Goal: Task Accomplishment & Management: Use online tool/utility

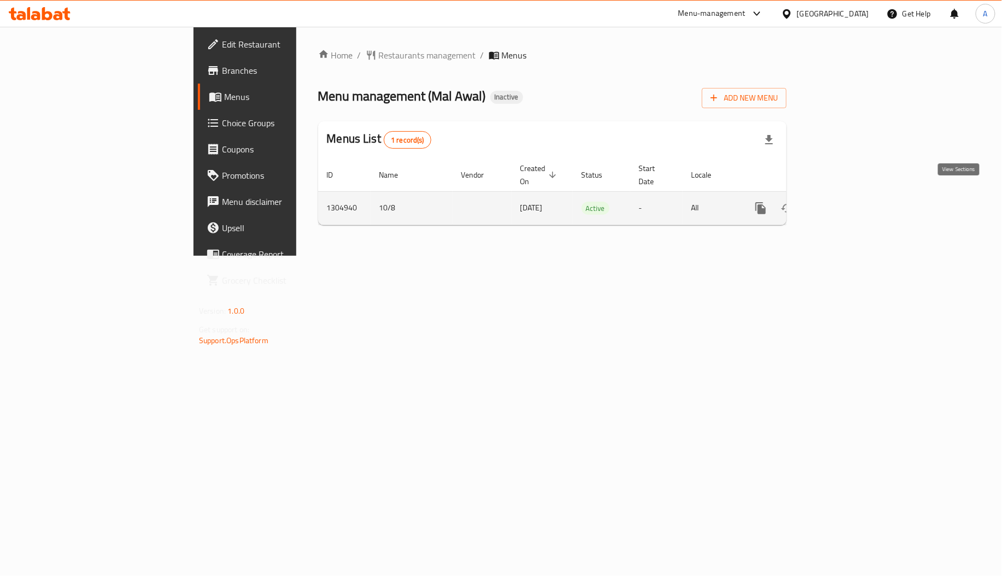
click at [853, 195] on link "enhanced table" at bounding box center [840, 208] width 26 height 26
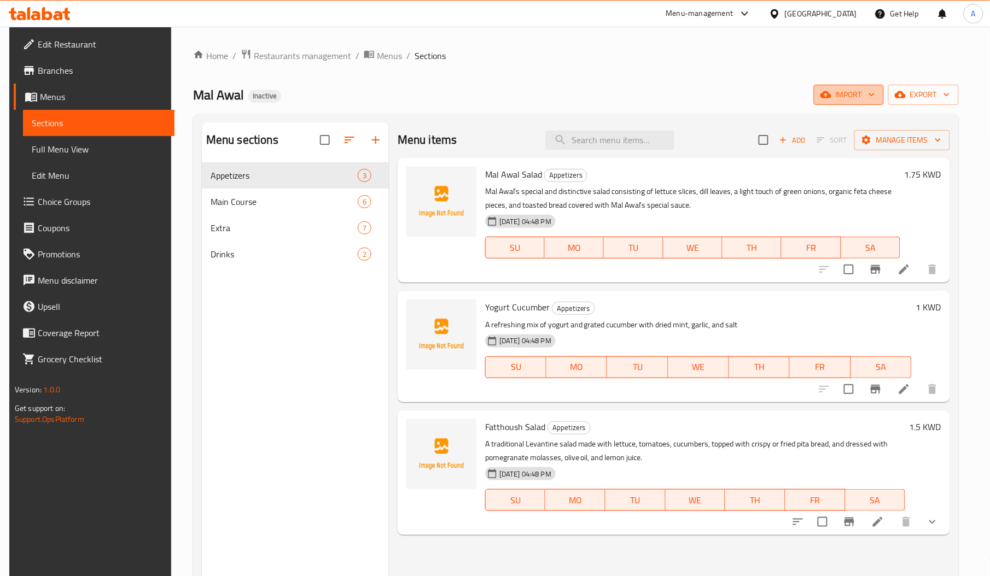
click at [867, 91] on span "import" at bounding box center [848, 95] width 52 height 14
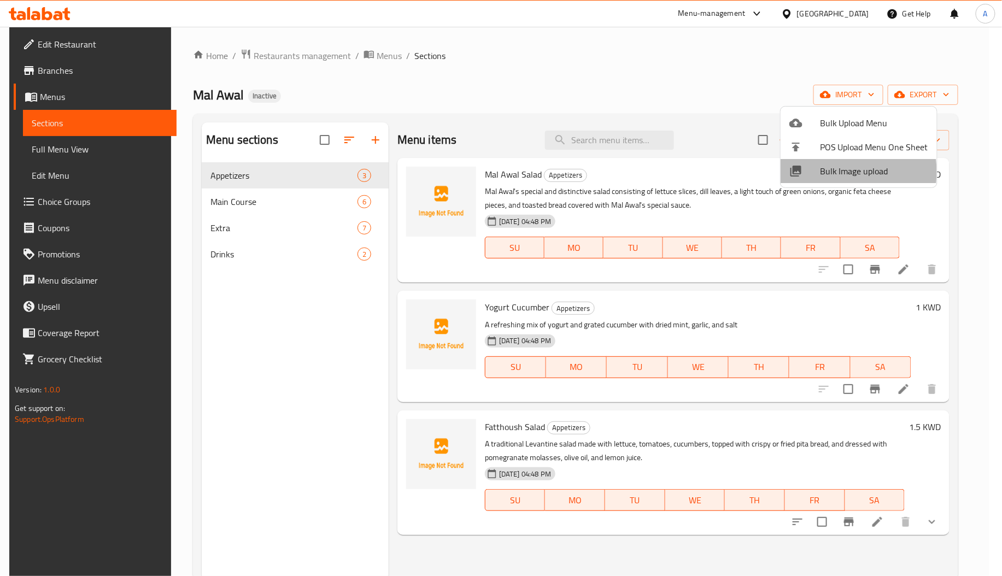
click at [836, 172] on span "Bulk Image upload" at bounding box center [874, 171] width 108 height 13
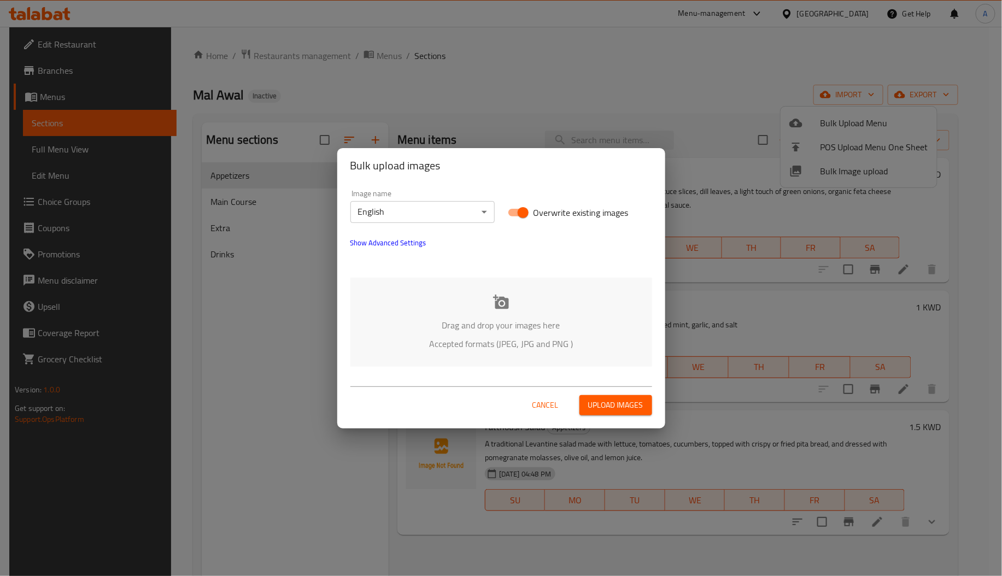
click at [493, 327] on p "Drag and drop your images here" at bounding box center [501, 325] width 269 height 13
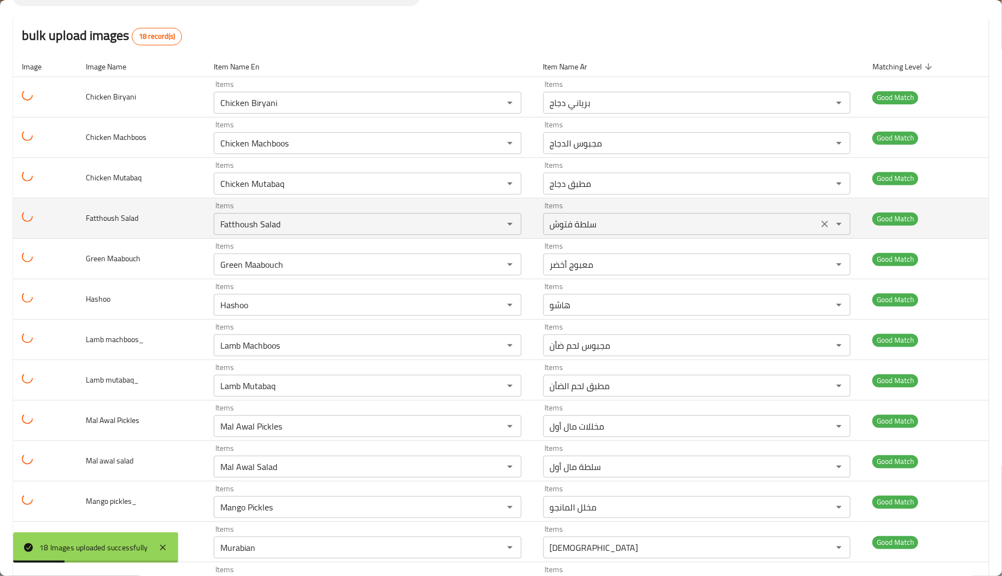
scroll to position [343, 0]
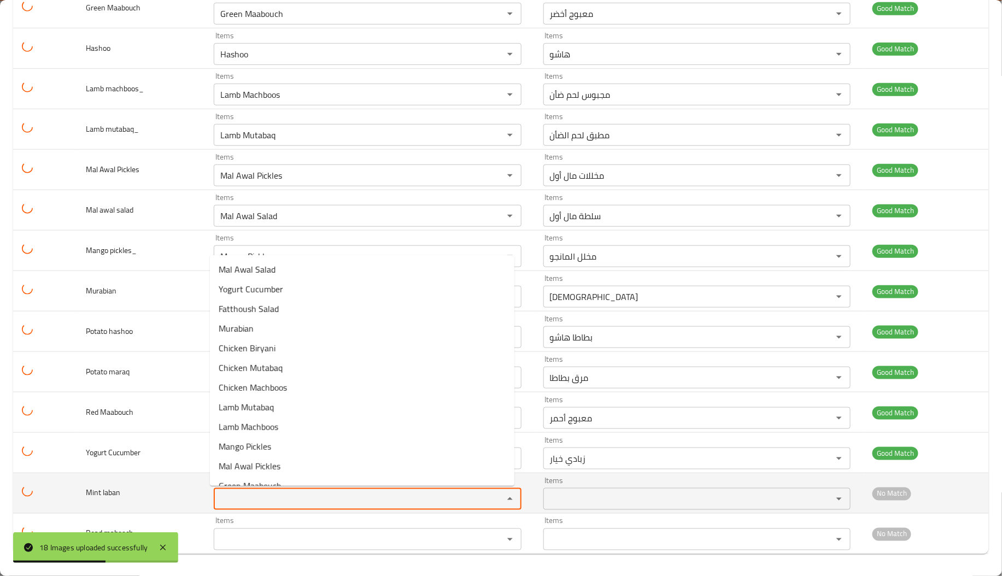
click at [235, 501] on laban "Items" at bounding box center [351, 499] width 269 height 15
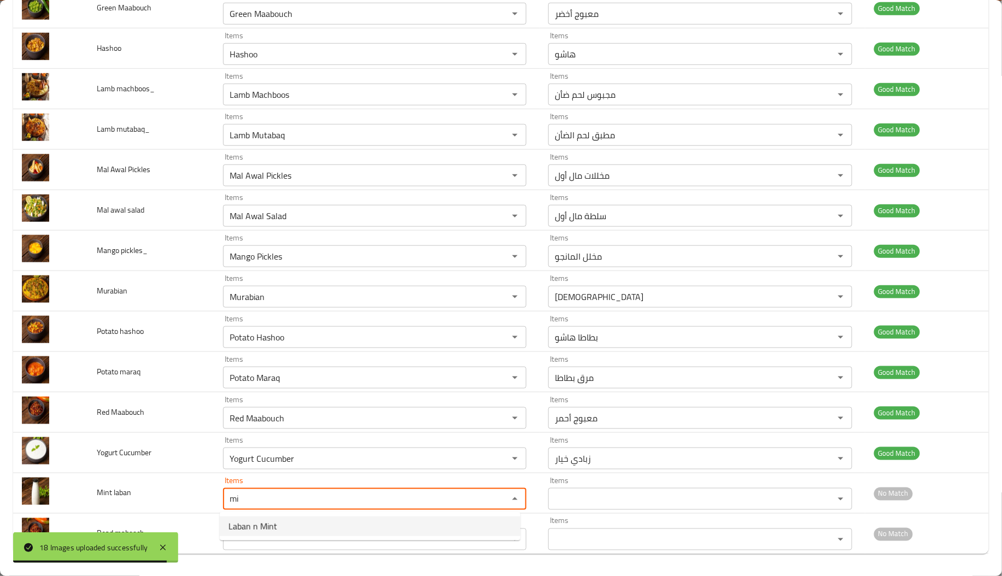
click at [280, 524] on laban-option-0 "Laban n Mint" at bounding box center [370, 527] width 301 height 20
type laban "Laban n Mint"
type laban-ar "لبن نعناع"
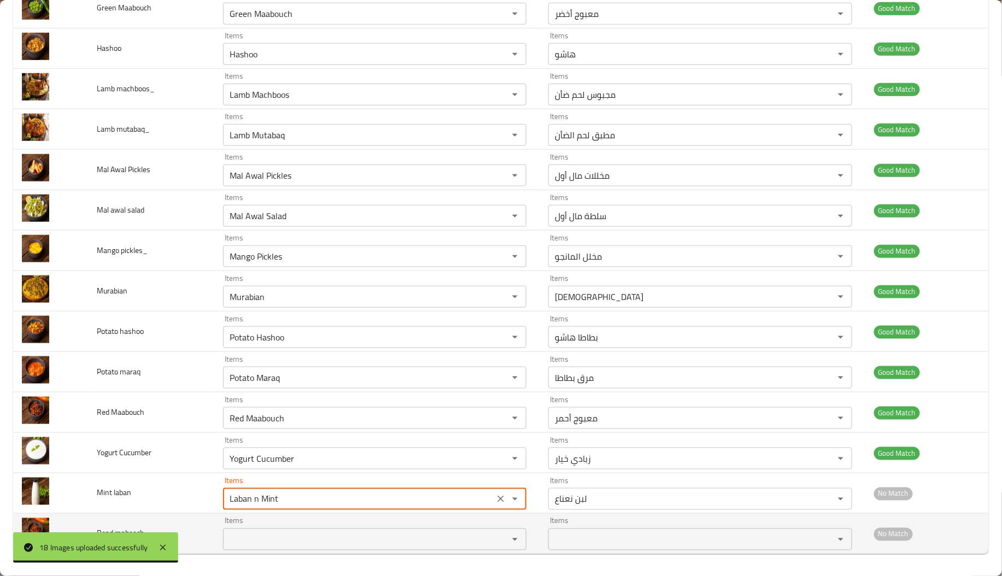
type laban "Laban n Mint"
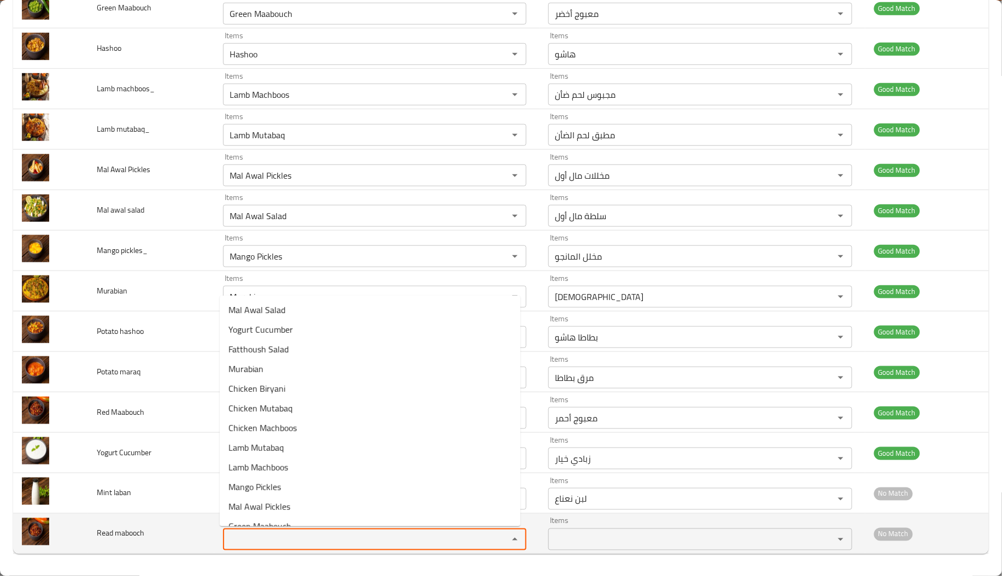
click at [281, 535] on mabooch "Items" at bounding box center [358, 539] width 265 height 15
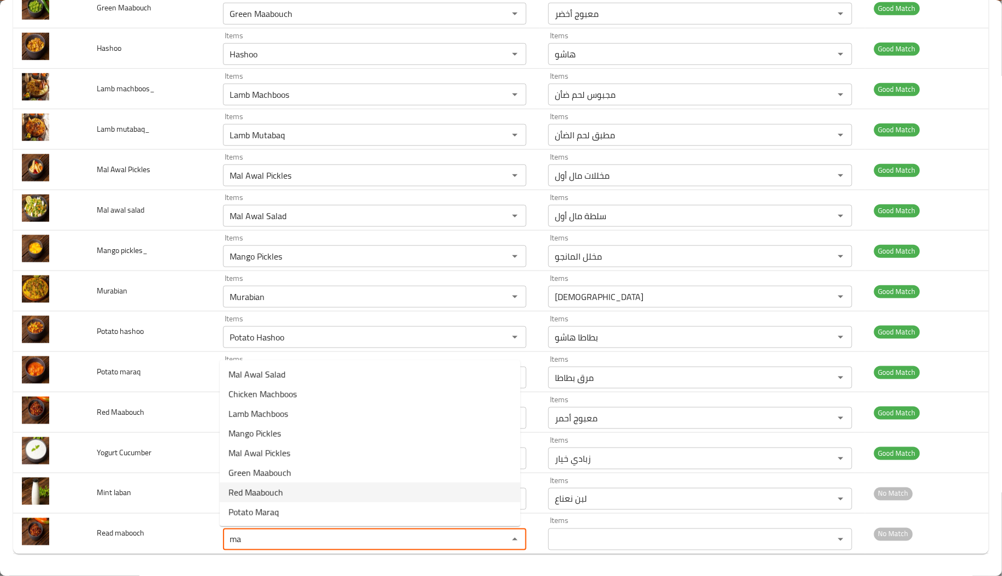
click at [282, 492] on span "Red Maabouch" at bounding box center [256, 492] width 55 height 13
type mabooch "Red Maabouch"
type mabooch-ar "معبوج أحمر"
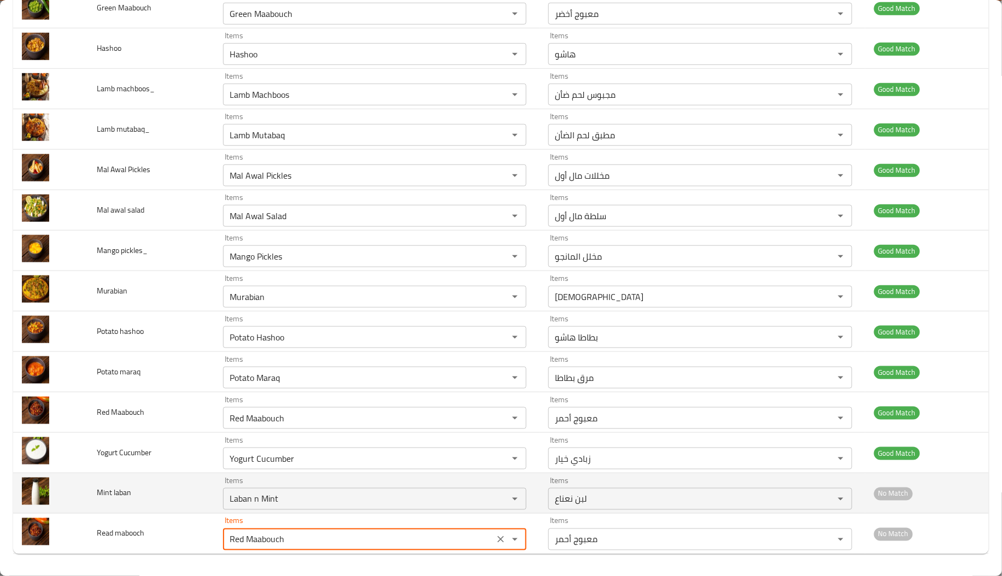
type mabooch "Red Maabouch"
click at [195, 479] on td "Mint laban" at bounding box center [151, 494] width 126 height 40
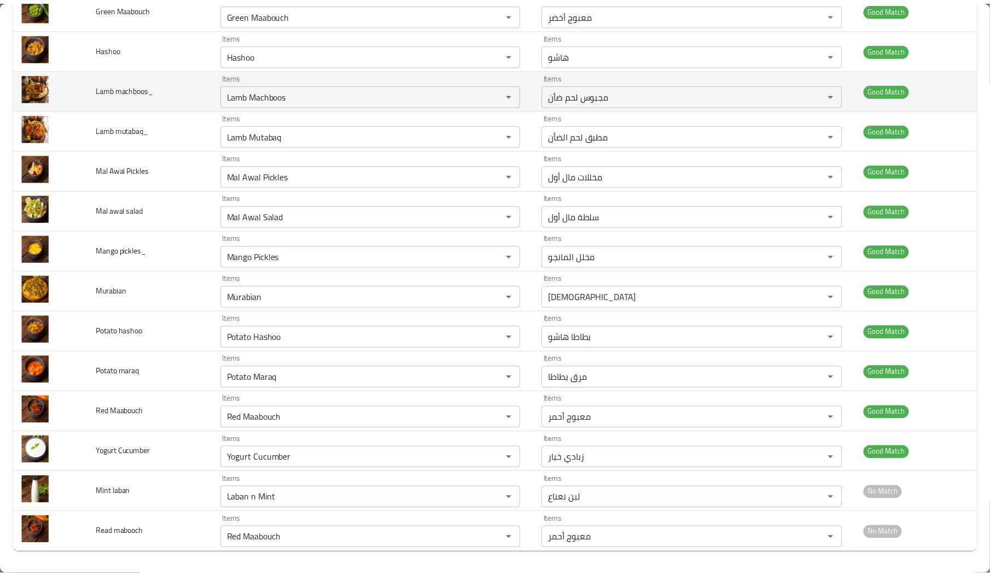
scroll to position [0, 0]
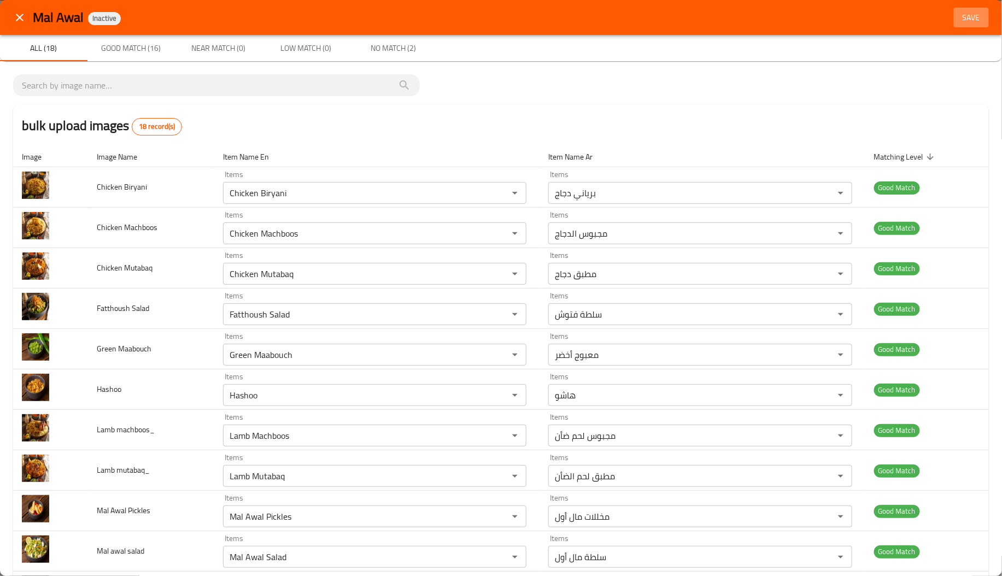
click at [959, 18] on span "Save" at bounding box center [972, 18] width 26 height 14
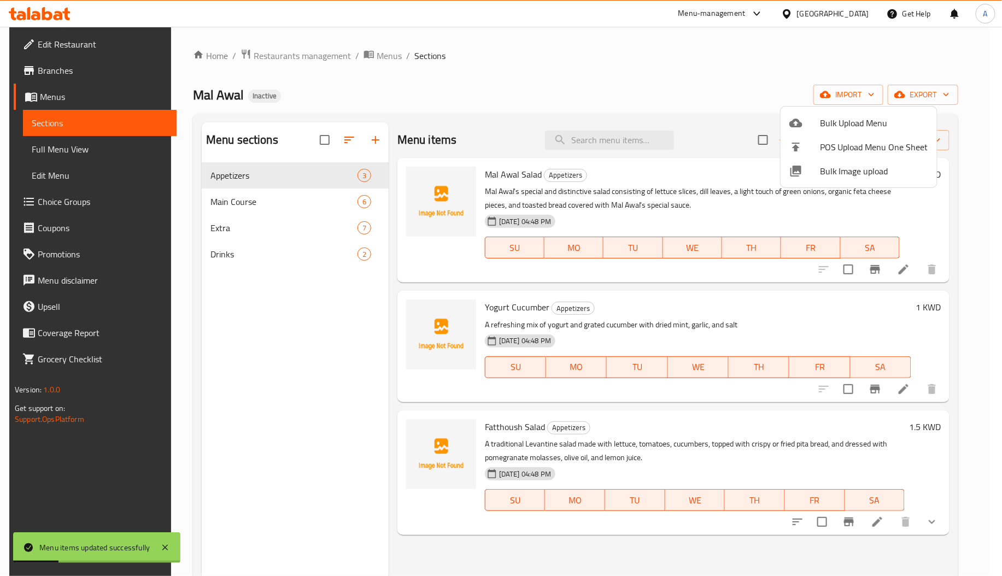
click at [265, 182] on div at bounding box center [501, 288] width 1002 height 576
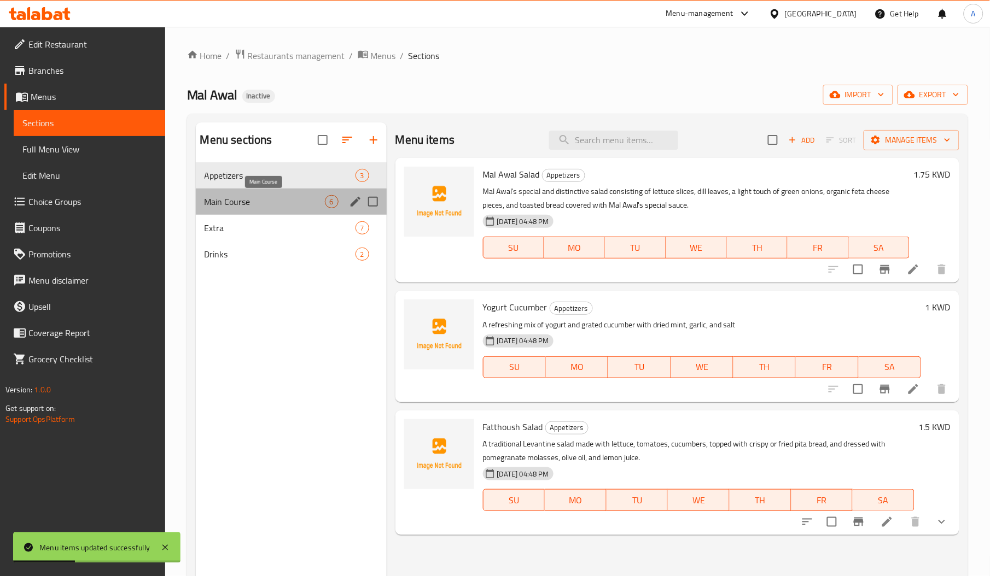
click at [267, 198] on span "Main Course" at bounding box center [265, 201] width 120 height 13
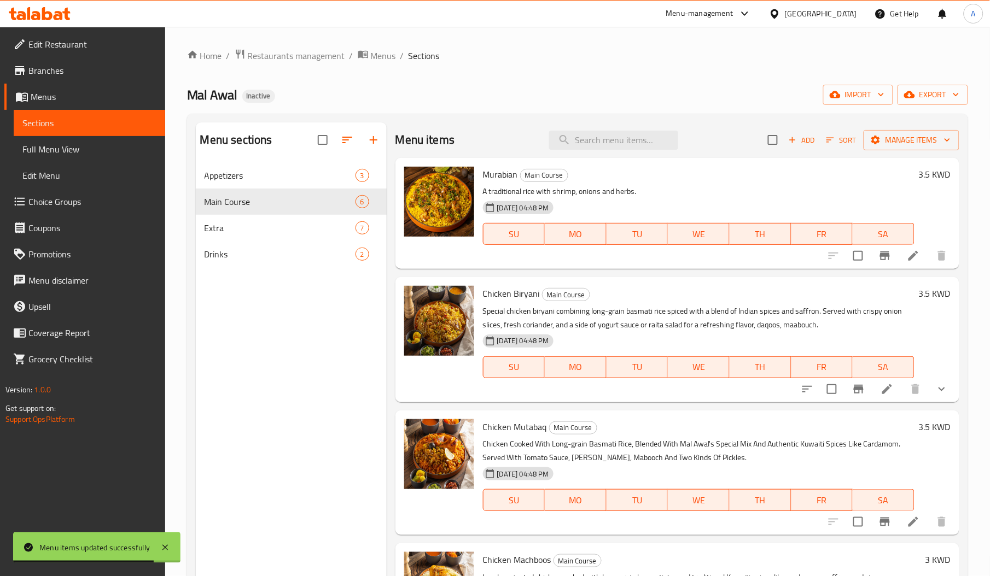
scroll to position [2, 0]
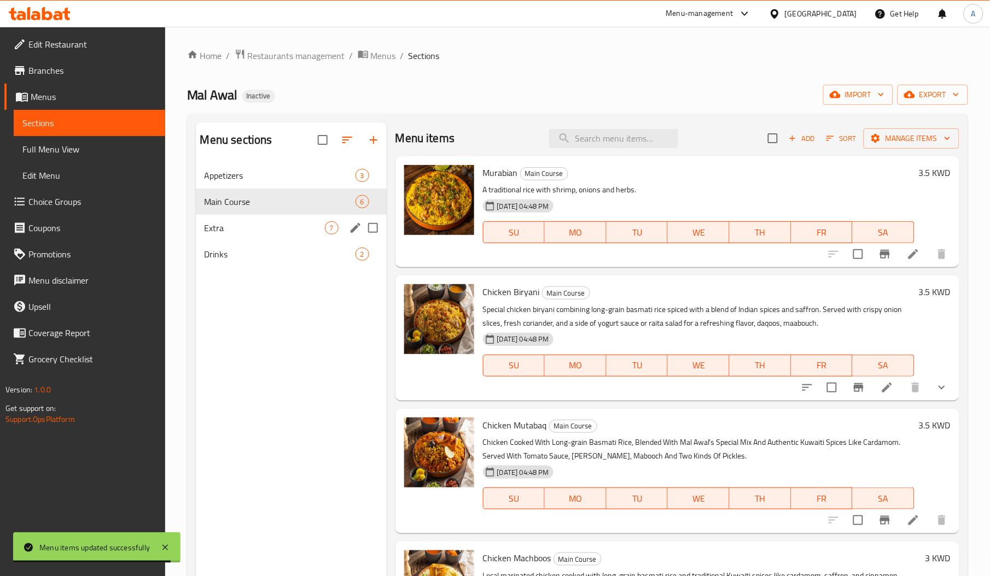
click at [306, 221] on div "Extra 7" at bounding box center [291, 228] width 191 height 26
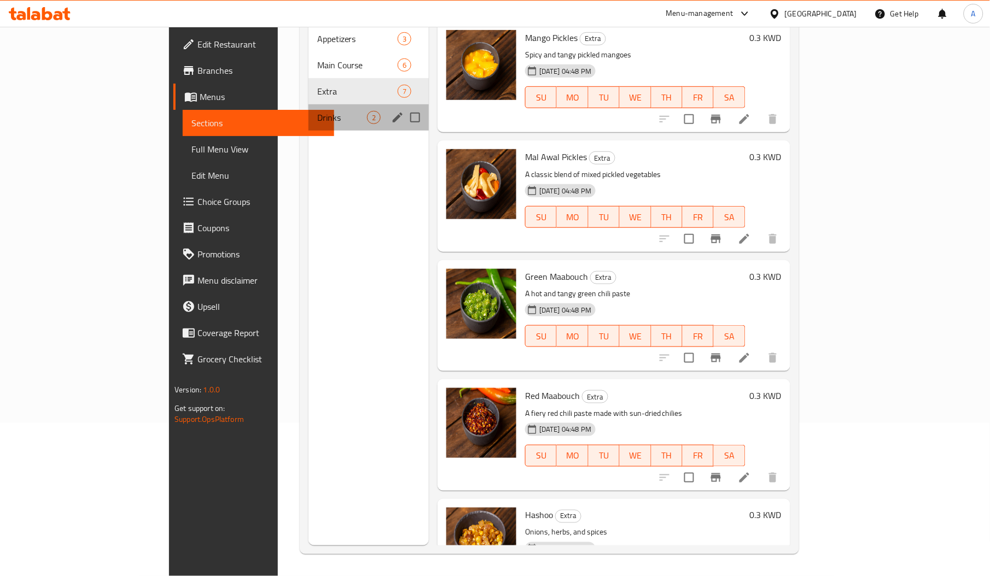
click at [308, 104] on div "Drinks 2" at bounding box center [368, 117] width 120 height 26
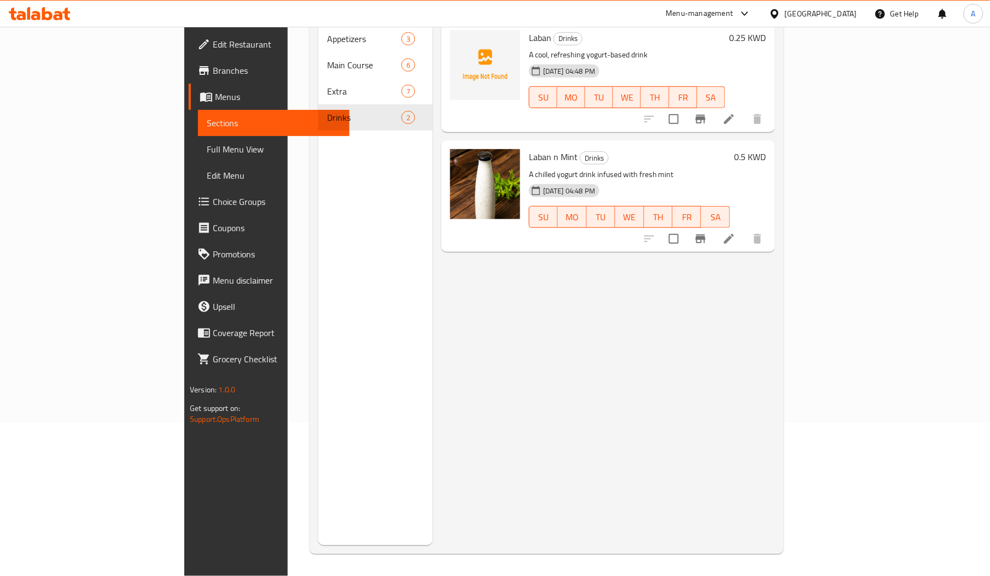
scroll to position [77, 0]
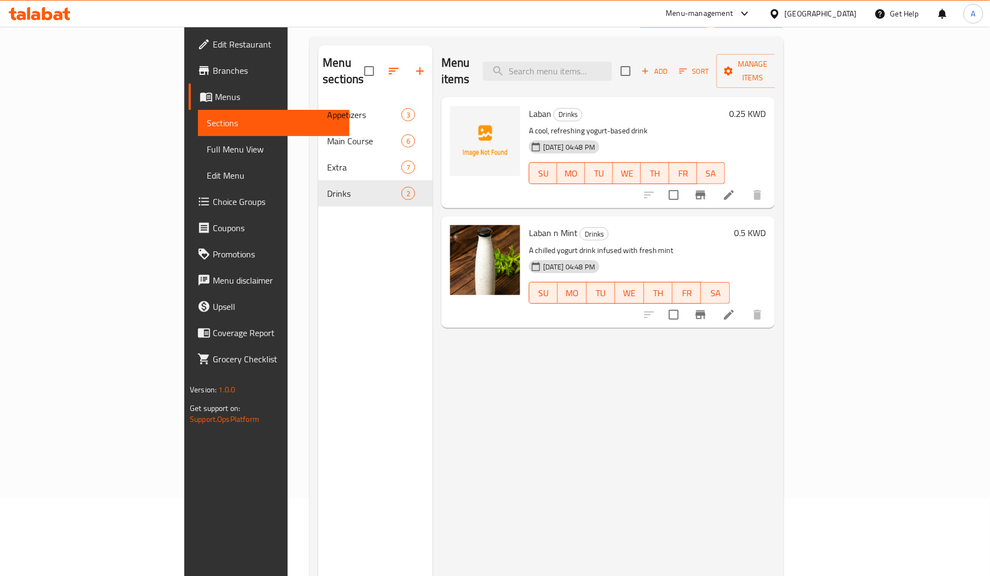
click at [529, 106] on span "Laban" at bounding box center [540, 114] width 22 height 16
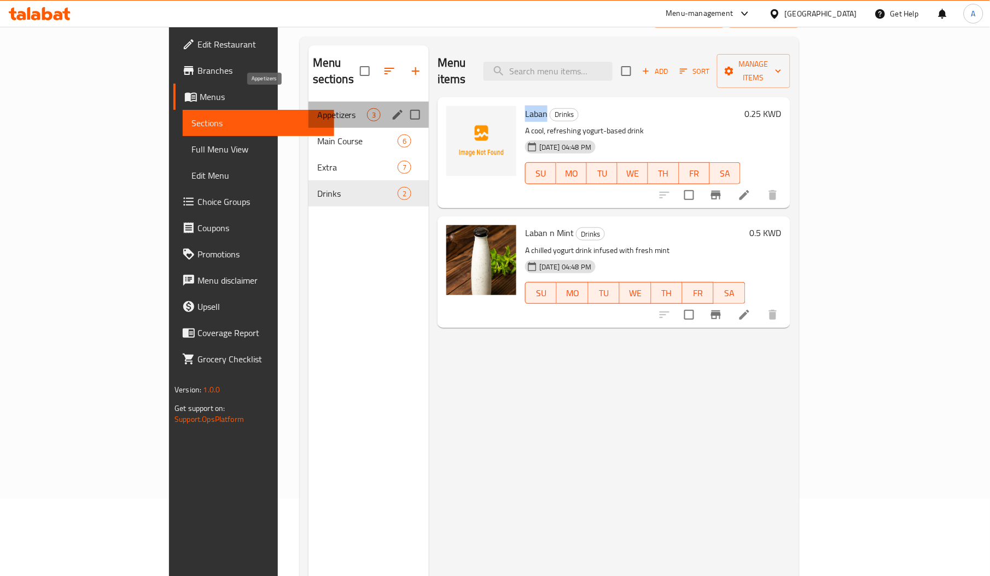
click at [317, 108] on span "Appetizers" at bounding box center [342, 114] width 50 height 13
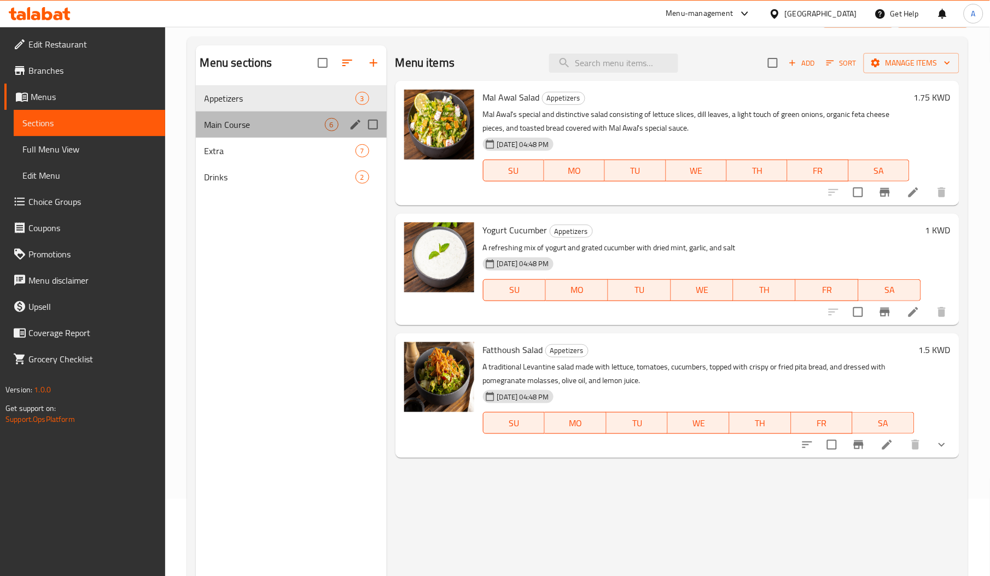
click at [232, 133] on div "Main Course 6" at bounding box center [291, 125] width 191 height 26
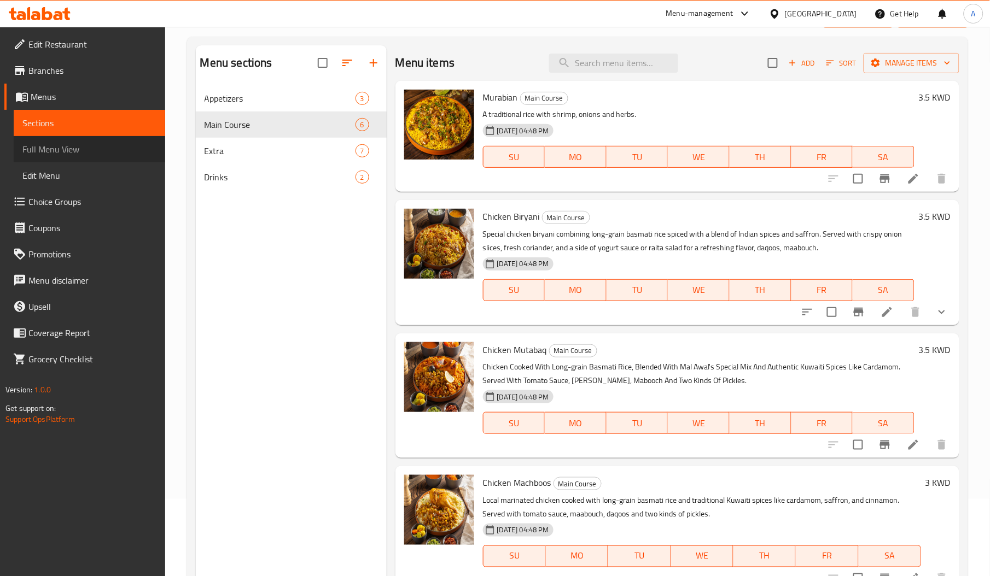
click at [98, 157] on link "Full Menu View" at bounding box center [89, 149] width 151 height 26
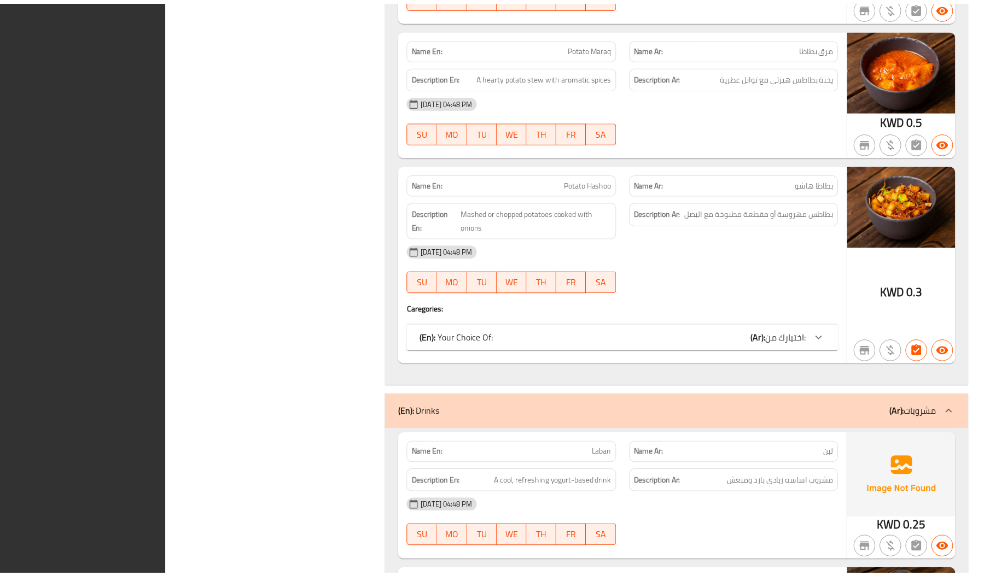
scroll to position [2968, 0]
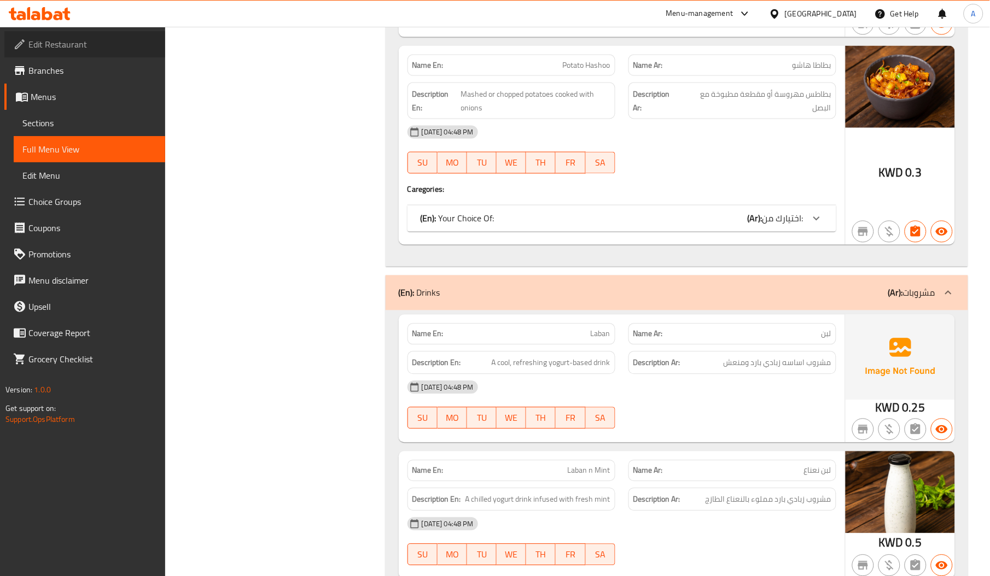
click at [81, 39] on span "Edit Restaurant" at bounding box center [92, 44] width 128 height 13
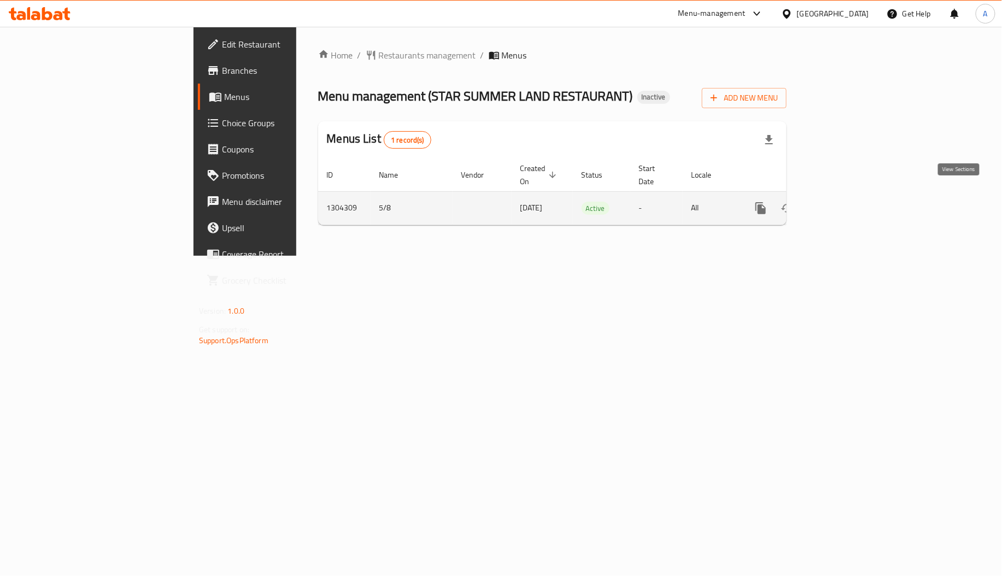
click at [846, 202] on icon "enhanced table" at bounding box center [839, 208] width 13 height 13
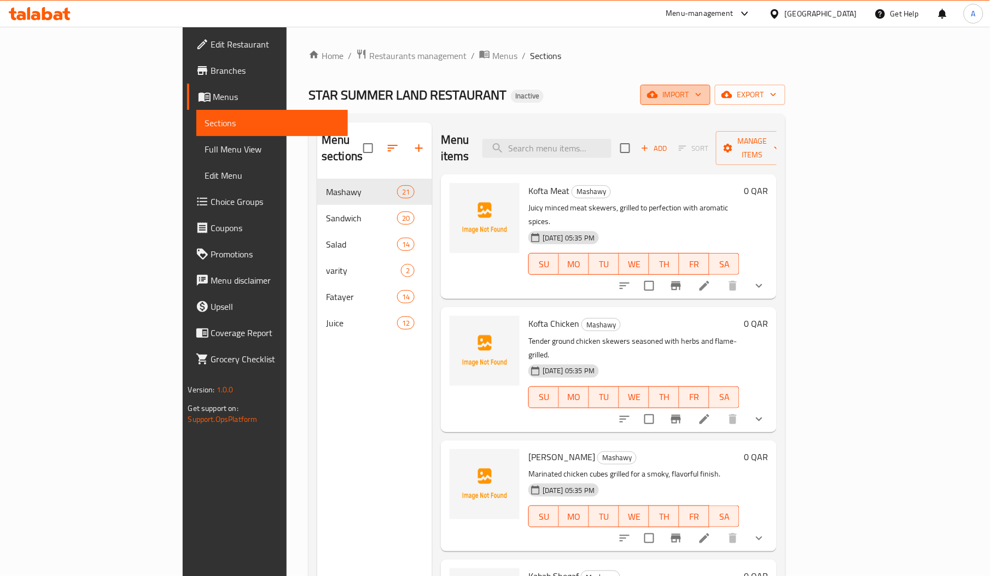
click at [710, 86] on button "import" at bounding box center [675, 95] width 70 height 20
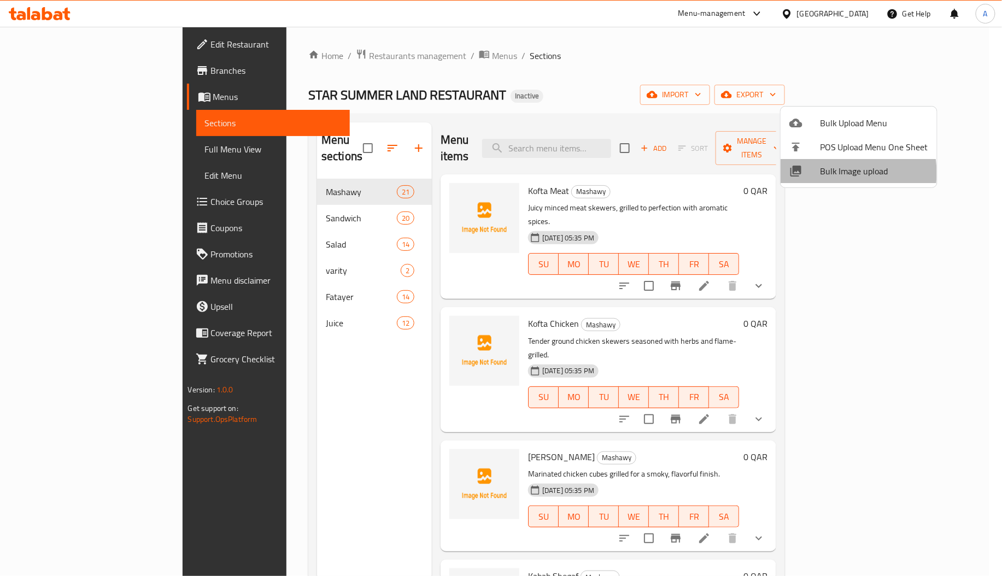
click at [833, 173] on span "Bulk Image upload" at bounding box center [874, 171] width 108 height 13
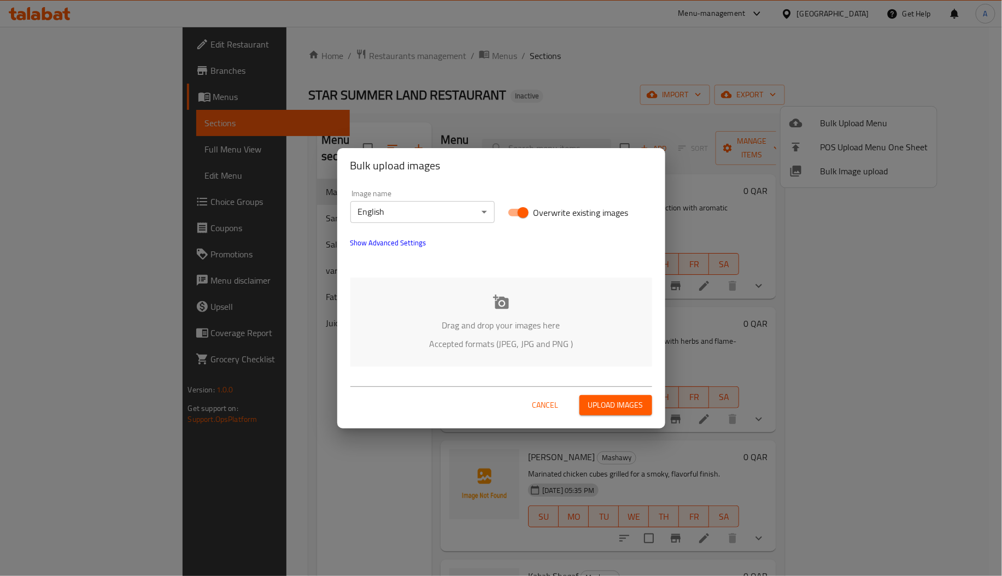
click at [497, 322] on p "Drag and drop your images here" at bounding box center [501, 325] width 269 height 13
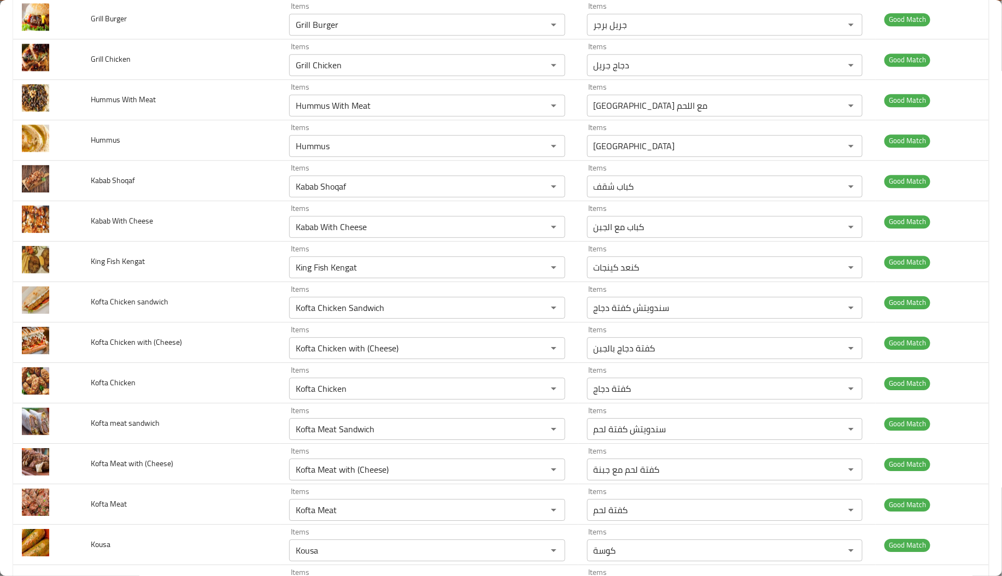
scroll to position [1191, 0]
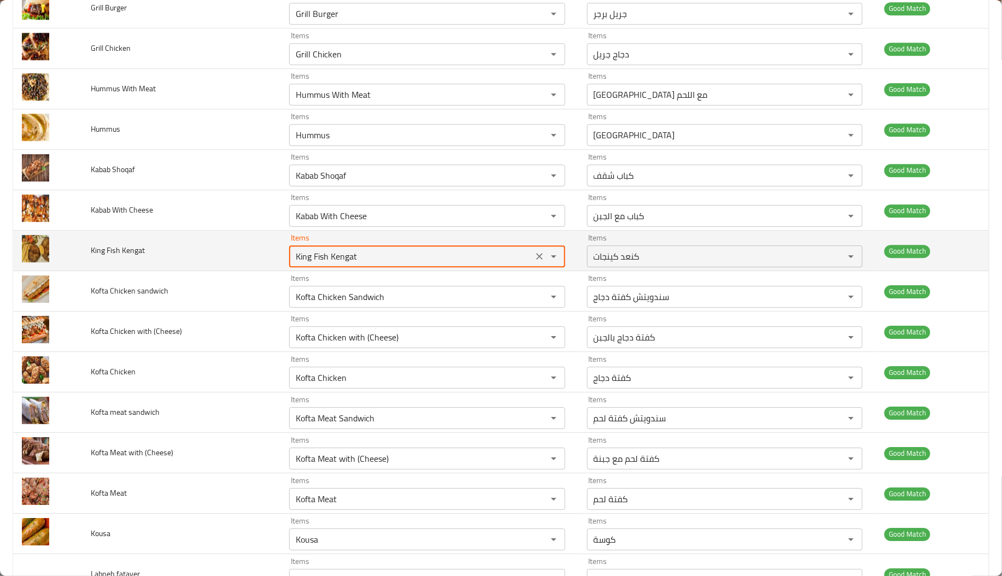
click at [314, 264] on Kengat "King Fish Kengat" at bounding box center [411, 256] width 237 height 15
click at [534, 258] on icon "Clear" at bounding box center [539, 256] width 11 height 11
click at [231, 255] on td "King Fish Kengat" at bounding box center [181, 251] width 198 height 40
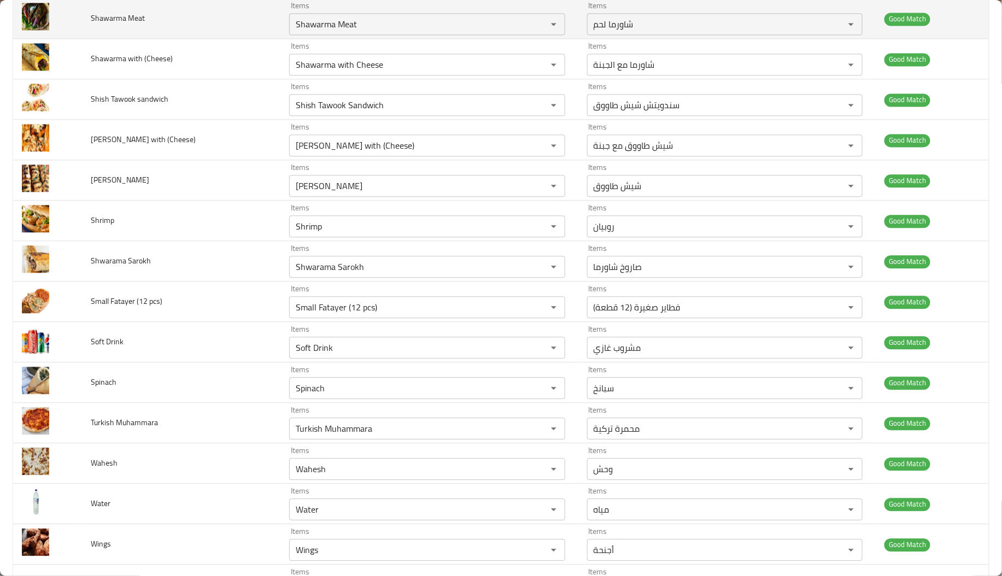
scroll to position [2557, 0]
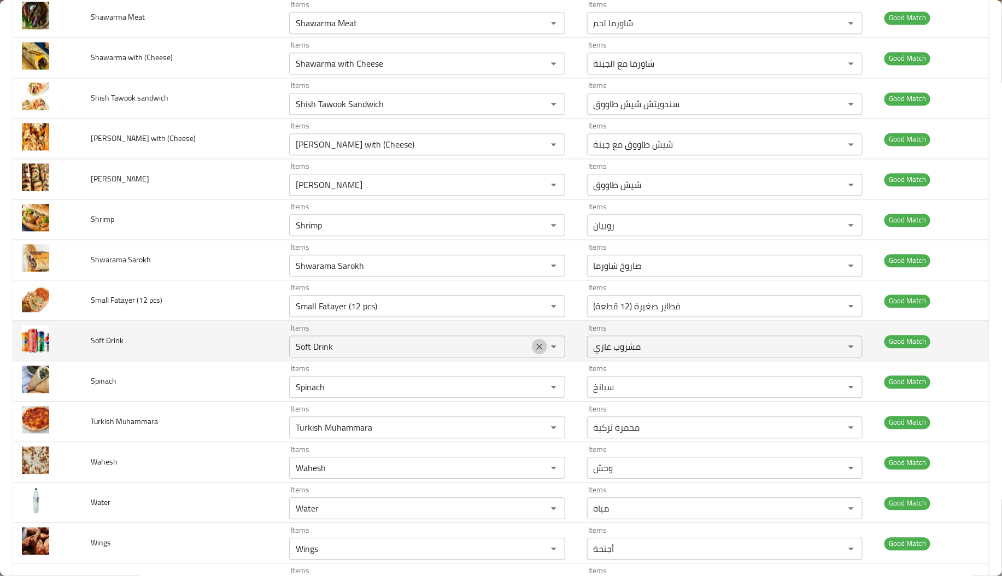
click at [534, 352] on icon "Clear" at bounding box center [539, 346] width 11 height 11
click at [110, 344] on span "Soft Drink" at bounding box center [107, 341] width 33 height 14
copy span "Soft Drink"
click at [110, 344] on span "Soft Drink" at bounding box center [107, 341] width 33 height 14
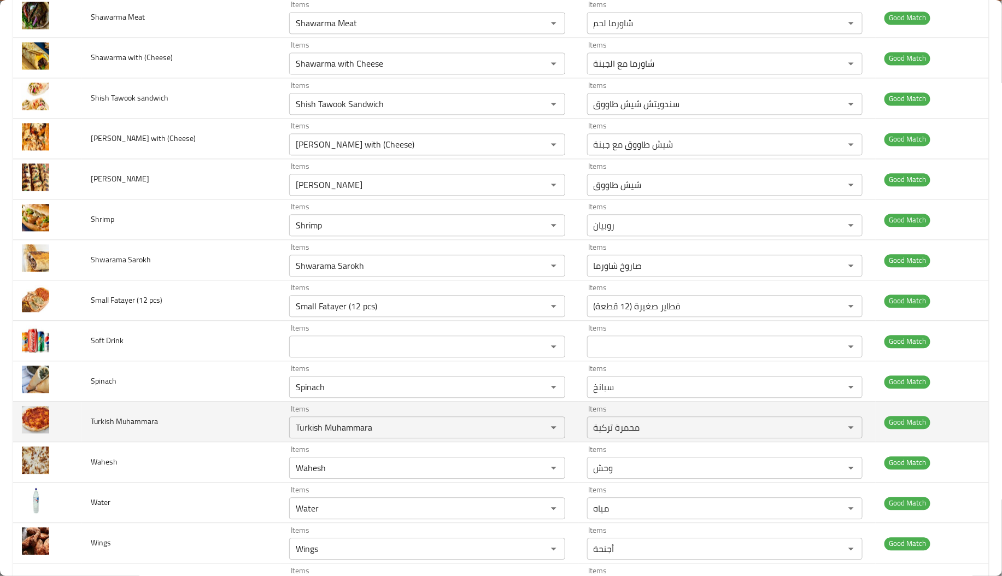
click at [248, 441] on td "Turkish Muhammara" at bounding box center [181, 422] width 198 height 40
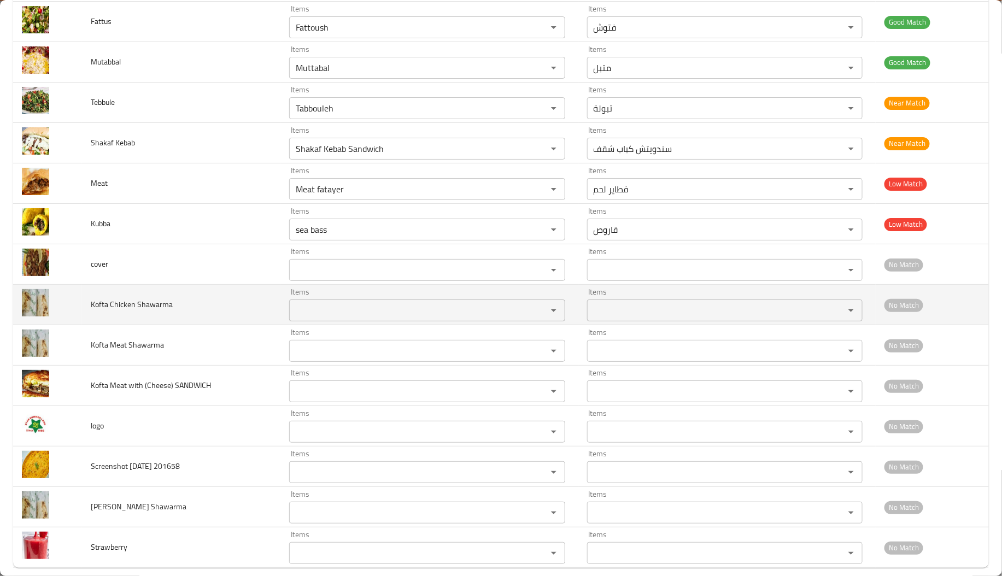
scroll to position [3304, 0]
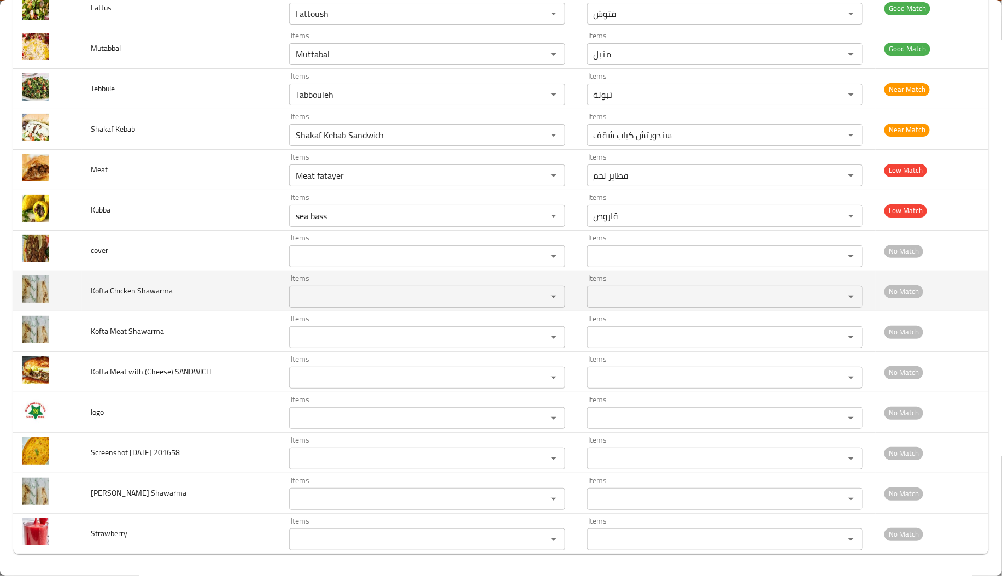
click at [95, 300] on td "Kofta Chicken Shawarma" at bounding box center [181, 291] width 198 height 40
copy span "Kofta"
paste Shawarma "Kofta"
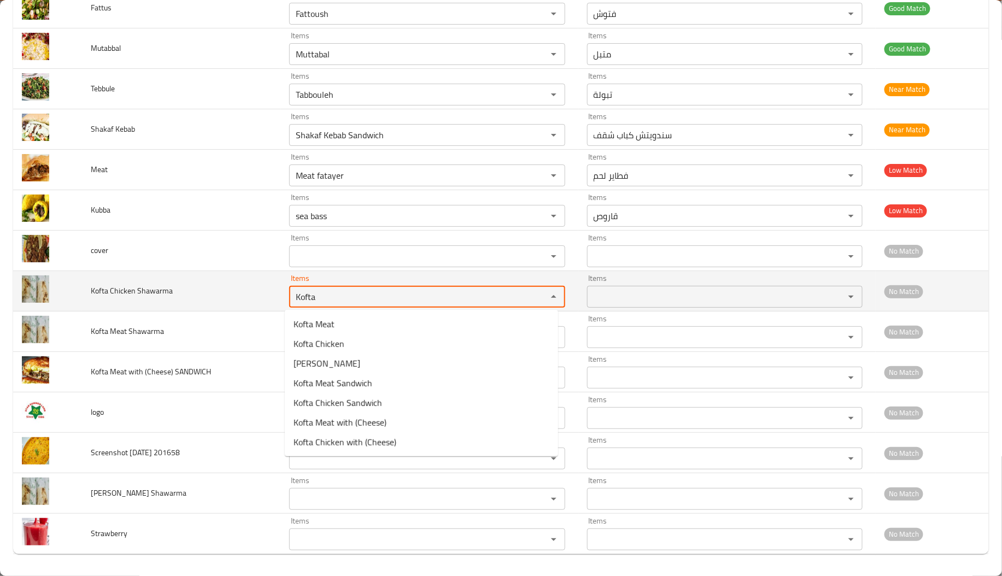
click at [395, 300] on Shawarma "Kofta" at bounding box center [411, 296] width 237 height 15
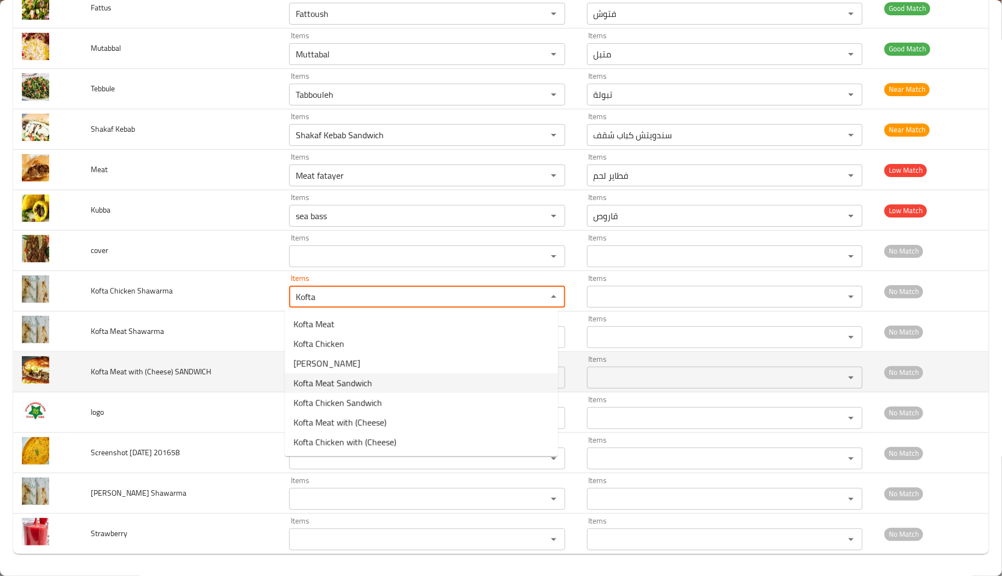
type Shawarma "Kofta"
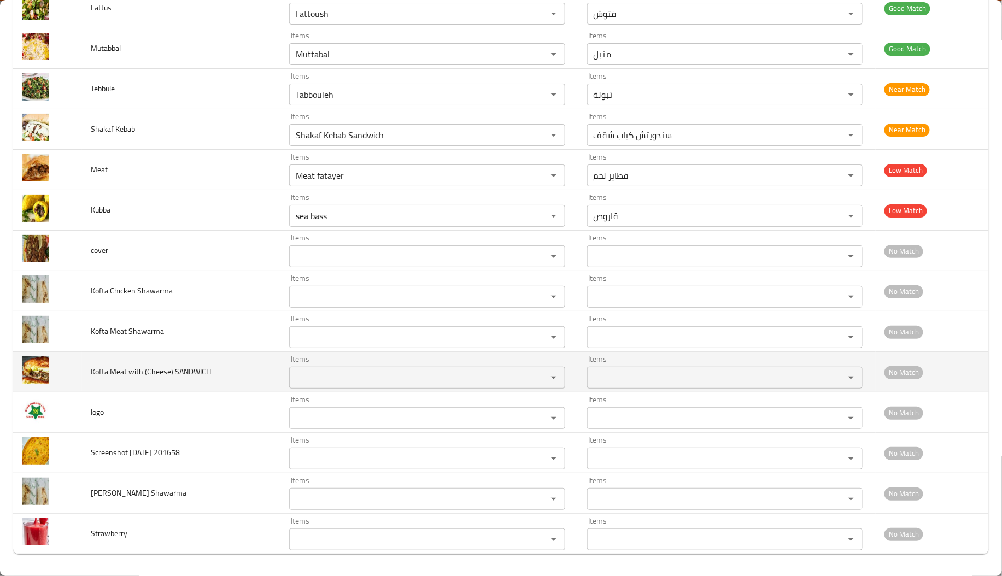
click at [181, 384] on td "Kofta Meat with (Cheese) SANDWICH" at bounding box center [181, 372] width 198 height 40
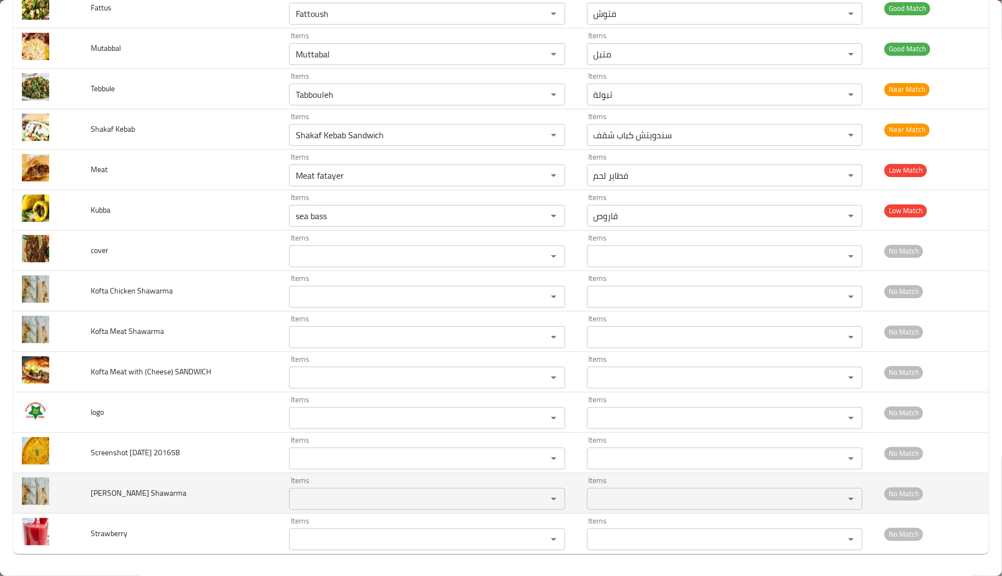
click at [313, 490] on div "Items" at bounding box center [427, 499] width 276 height 22
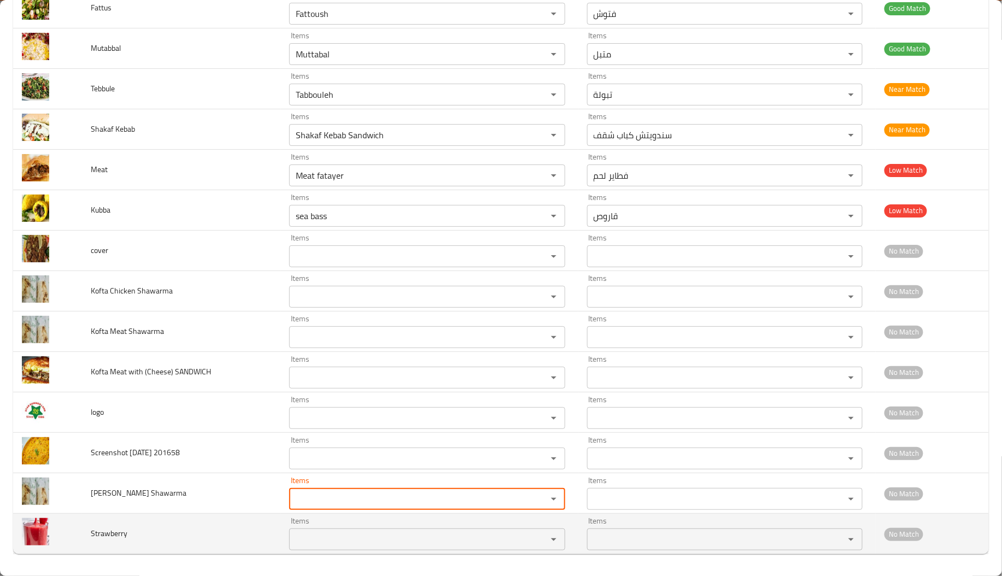
click at [320, 537] on input "Items" at bounding box center [411, 539] width 237 height 15
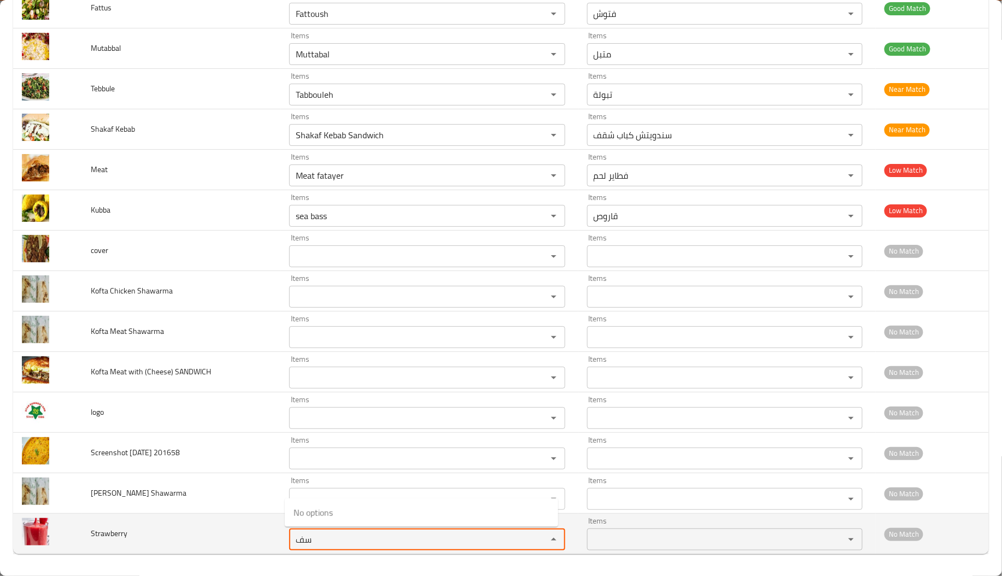
type input "س"
type input "s"
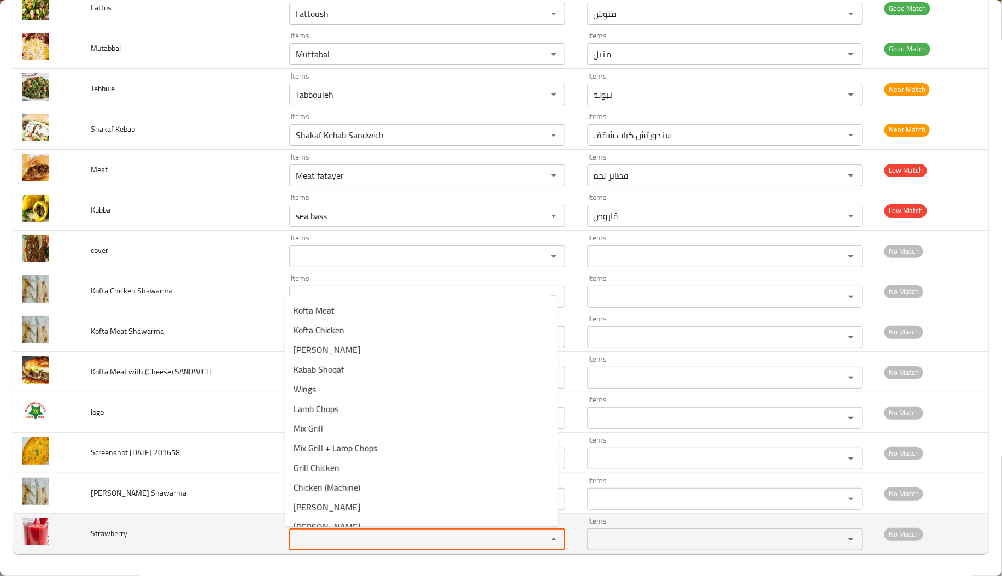
click at [227, 540] on td "Strawberry" at bounding box center [181, 534] width 198 height 40
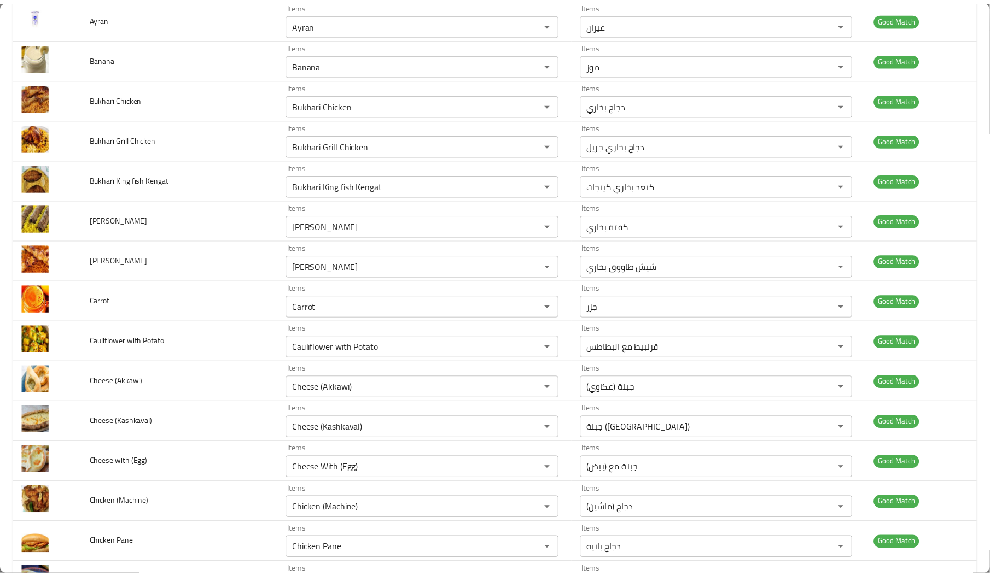
scroll to position [0, 0]
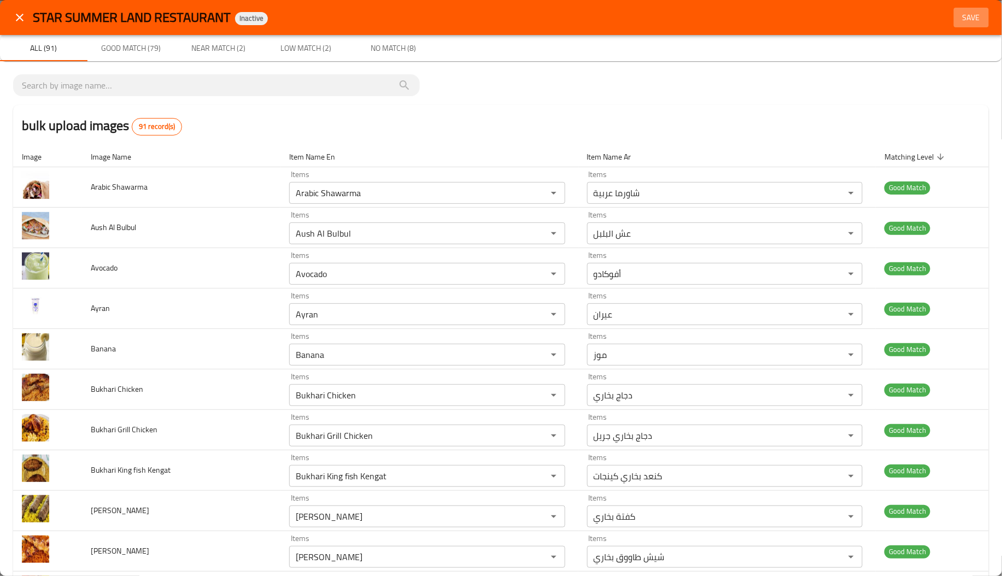
click at [959, 13] on span "Save" at bounding box center [972, 18] width 26 height 14
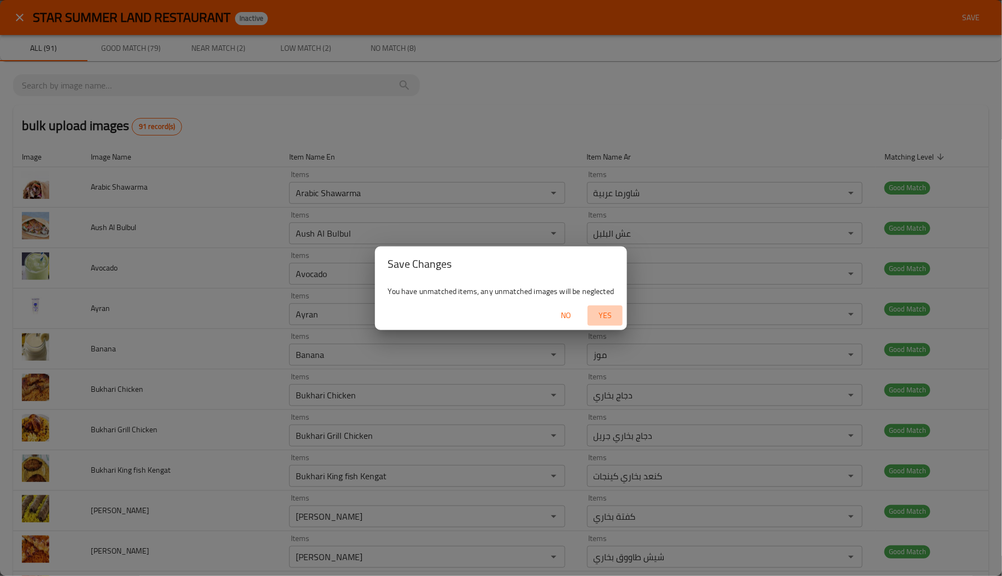
click at [609, 309] on span "Yes" at bounding box center [605, 316] width 26 height 14
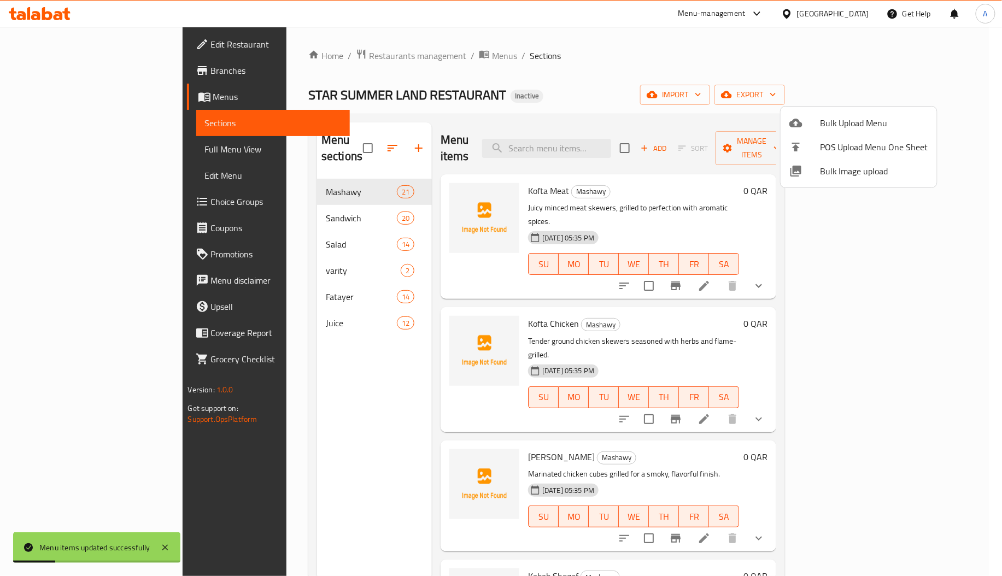
click at [244, 189] on div at bounding box center [501, 288] width 1002 height 576
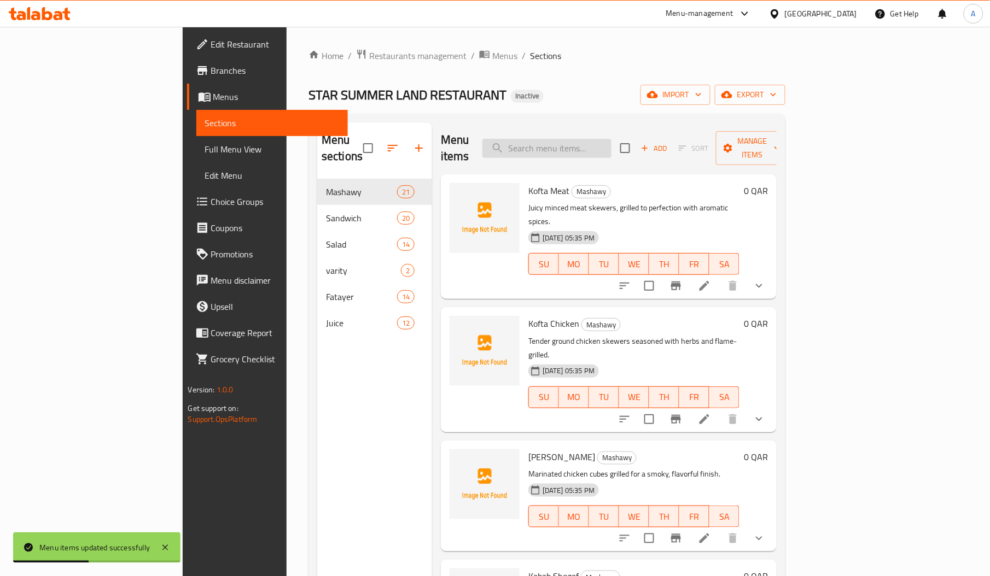
click at [609, 139] on input "search" at bounding box center [546, 148] width 129 height 19
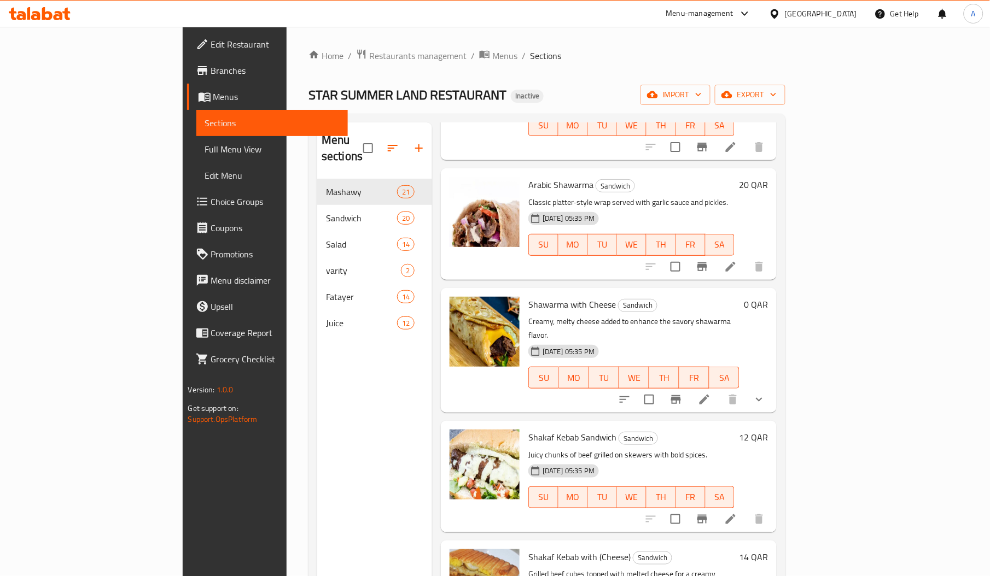
scroll to position [154, 0]
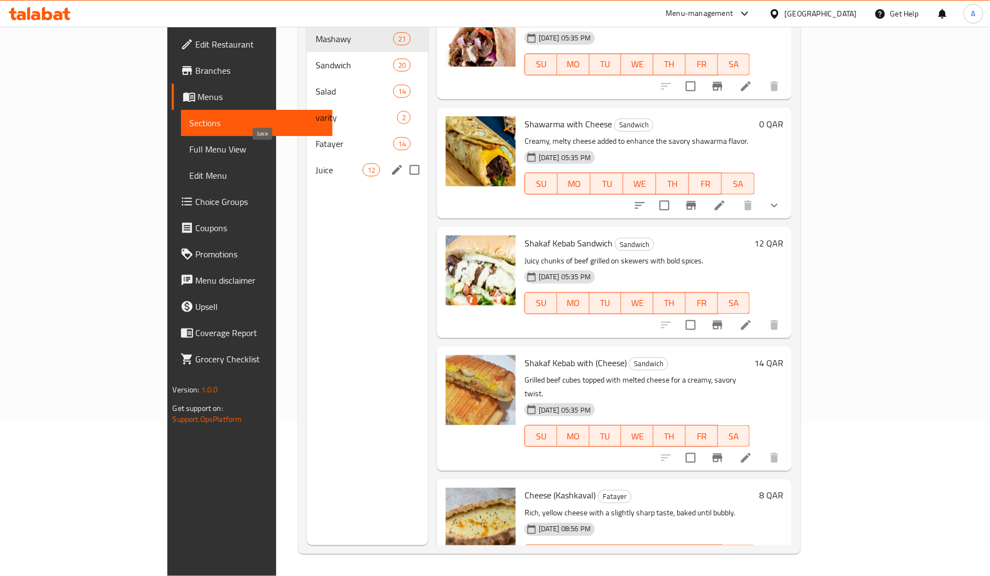
type input "sha"
click at [316, 163] on span "Juice" at bounding box center [339, 169] width 46 height 13
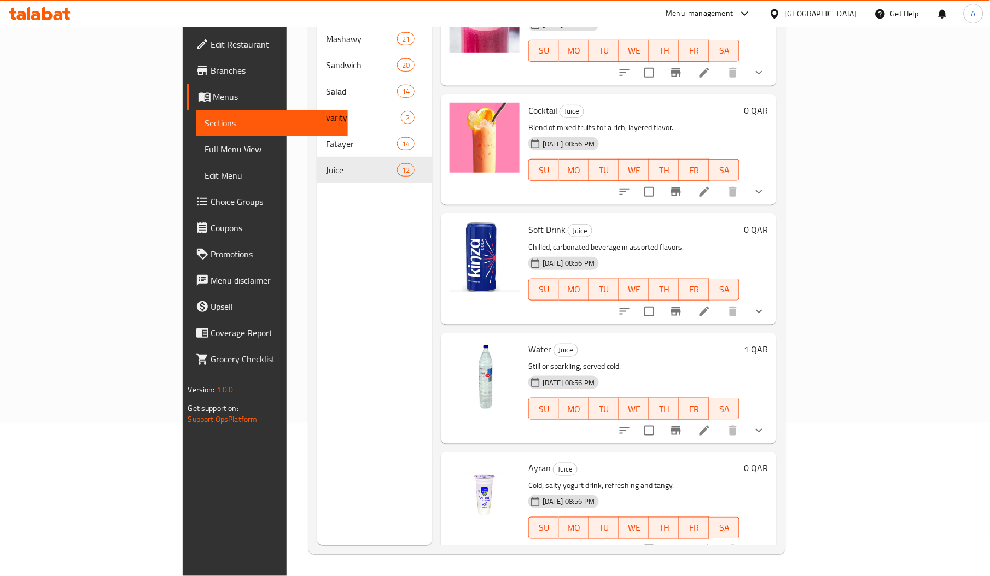
scroll to position [153, 0]
click at [766, 305] on icon "show more" at bounding box center [758, 311] width 13 height 13
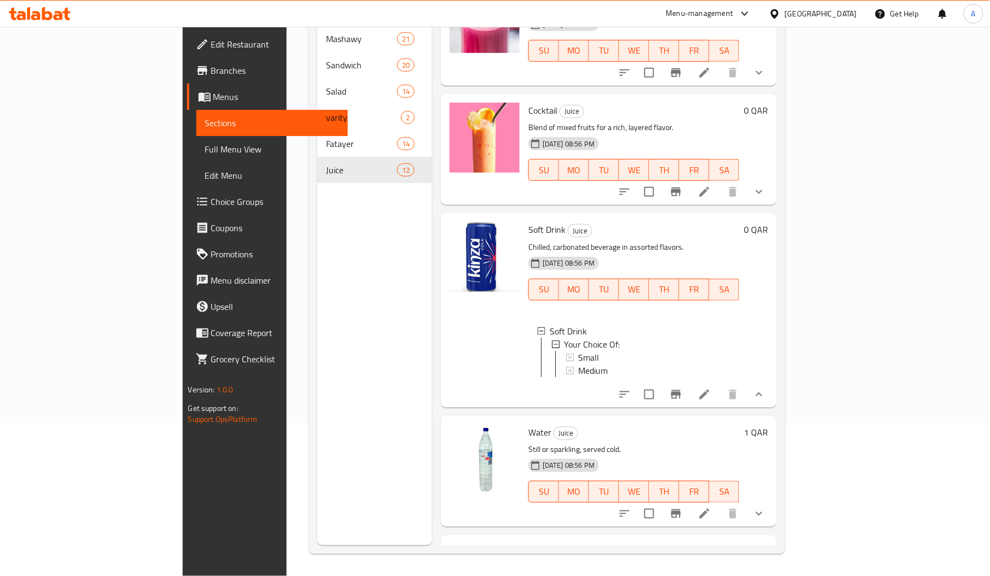
click at [445, 347] on div at bounding box center [484, 310] width 79 height 185
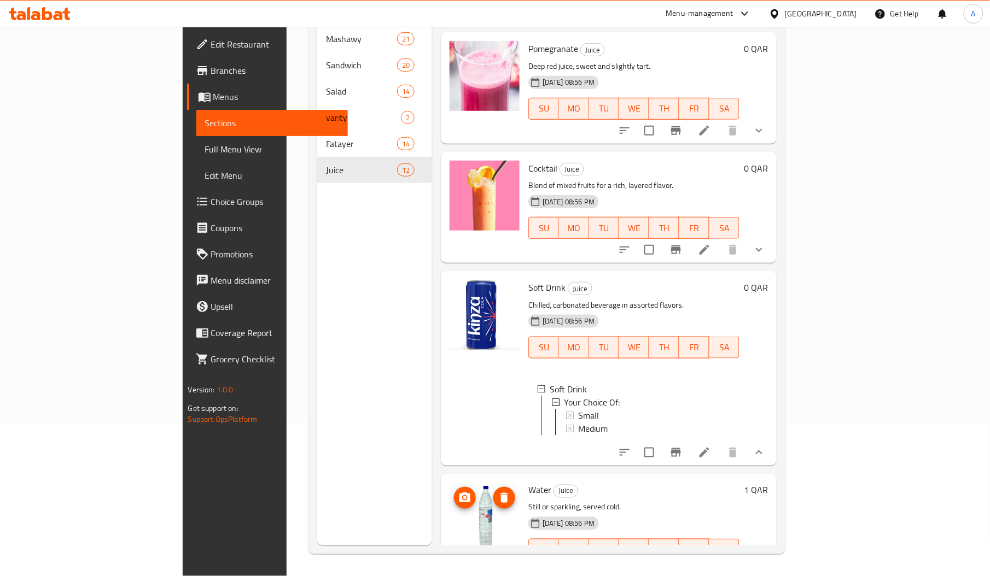
scroll to position [825, 0]
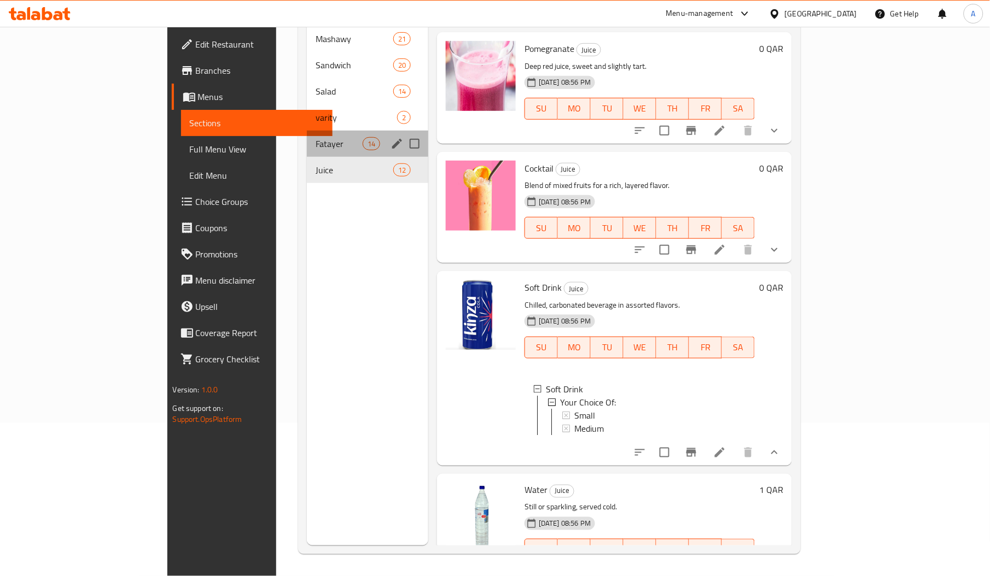
click at [307, 131] on div "Fatayer 14" at bounding box center [367, 144] width 121 height 26
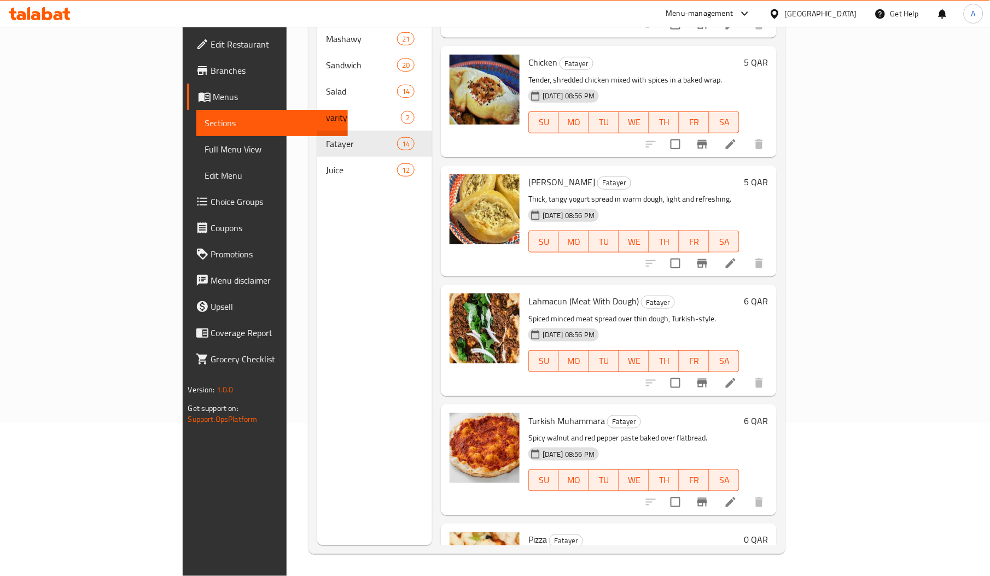
click at [328, 410] on div "Menu sections Mashawy 21 Sandwich 20 Salad 14 varity 2 Fatayer 14 Juice 12" at bounding box center [374, 257] width 115 height 576
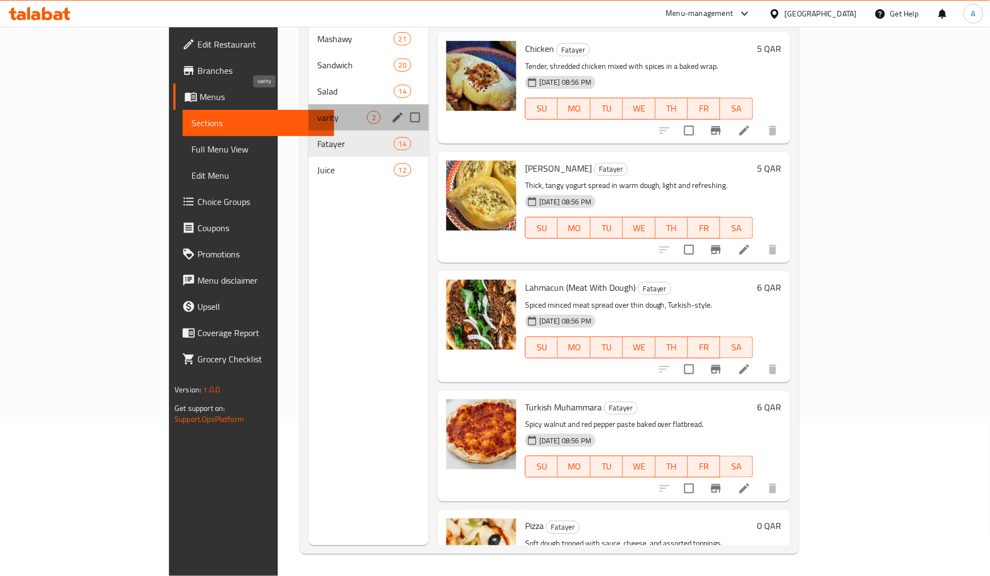
click at [317, 111] on span "varity" at bounding box center [342, 117] width 50 height 13
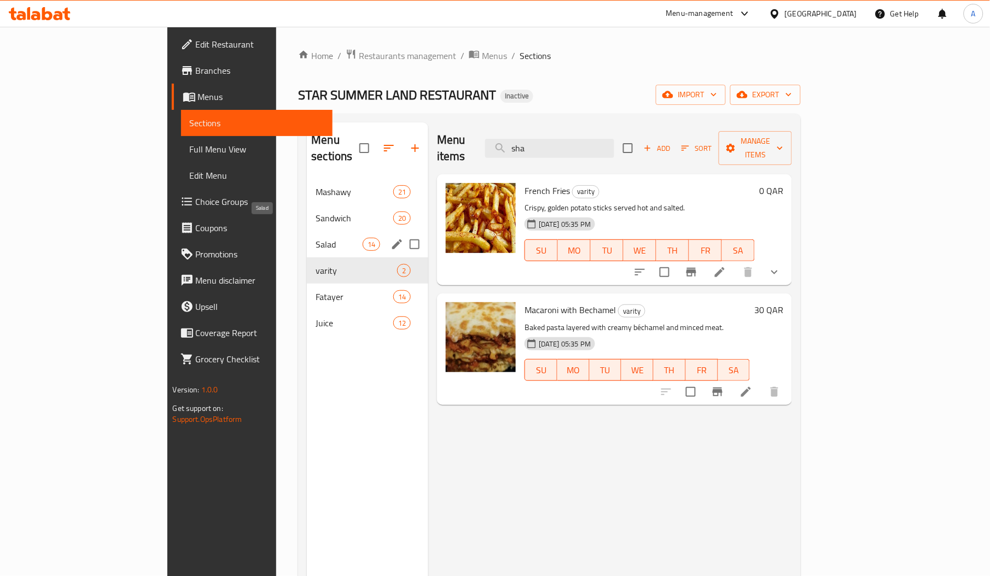
click at [316, 238] on span "Salad" at bounding box center [339, 244] width 46 height 13
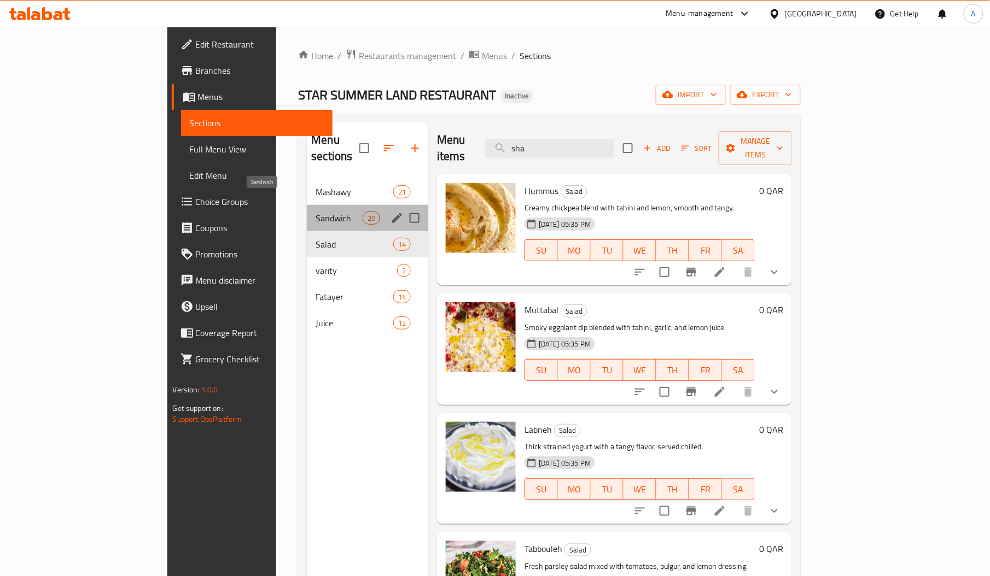
click at [316, 212] on span "Sandwich" at bounding box center [339, 218] width 46 height 13
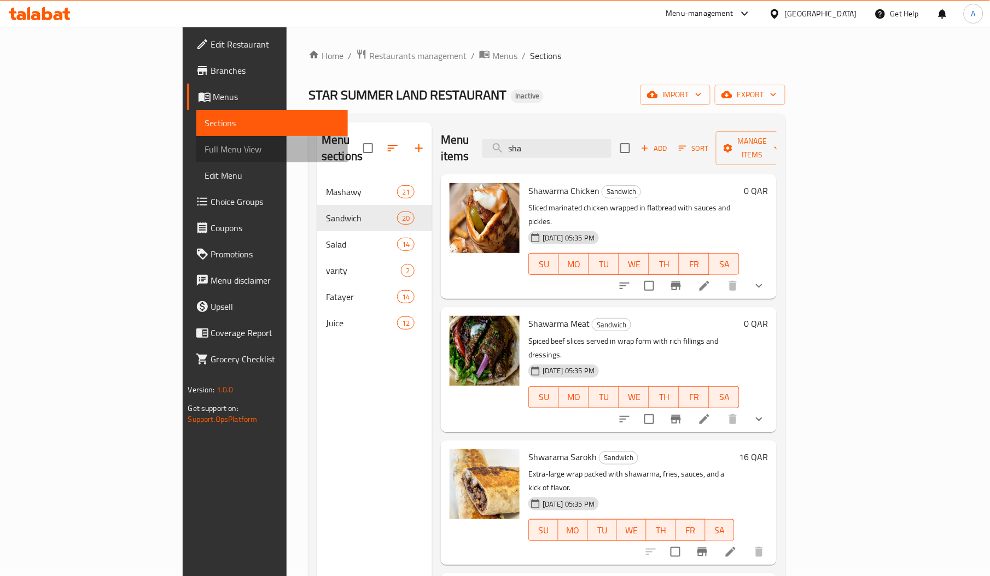
click at [205, 151] on span "Full Menu View" at bounding box center [272, 149] width 134 height 13
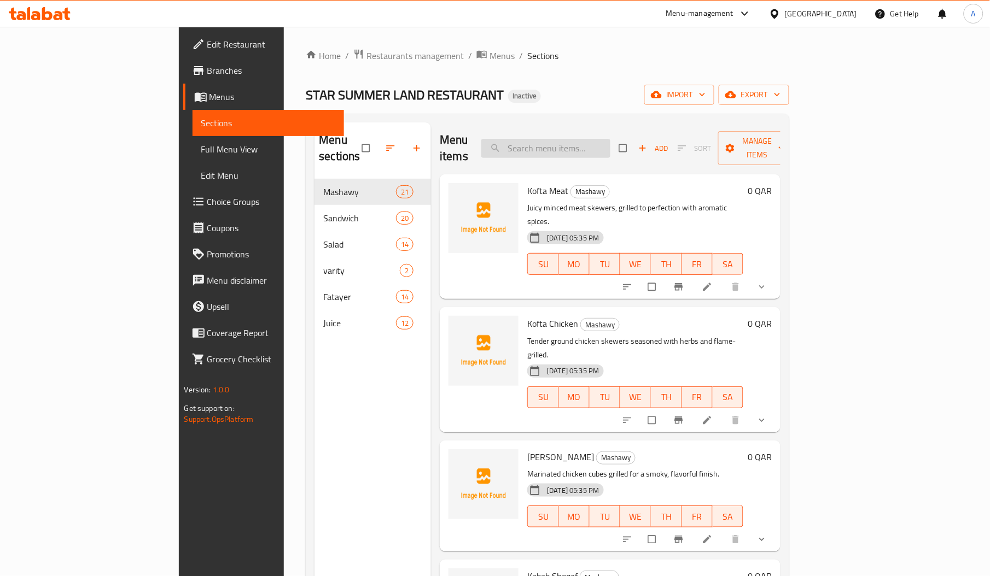
click at [610, 139] on input "search" at bounding box center [545, 148] width 129 height 19
paste input "King Fish Kengat"
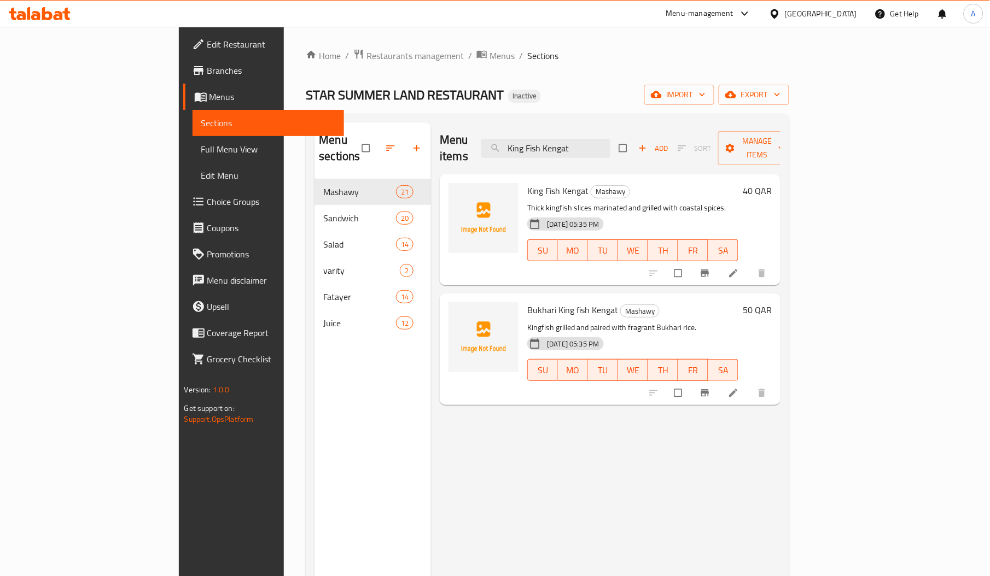
type input "King Fish Kengat"
drag, startPoint x: 576, startPoint y: 190, endPoint x: 649, endPoint y: 202, distance: 74.3
click at [649, 202] on div "King Fish Kengat Mashawy Thick kingfish slices marinated and grilled with coast…" at bounding box center [633, 230] width 220 height 102
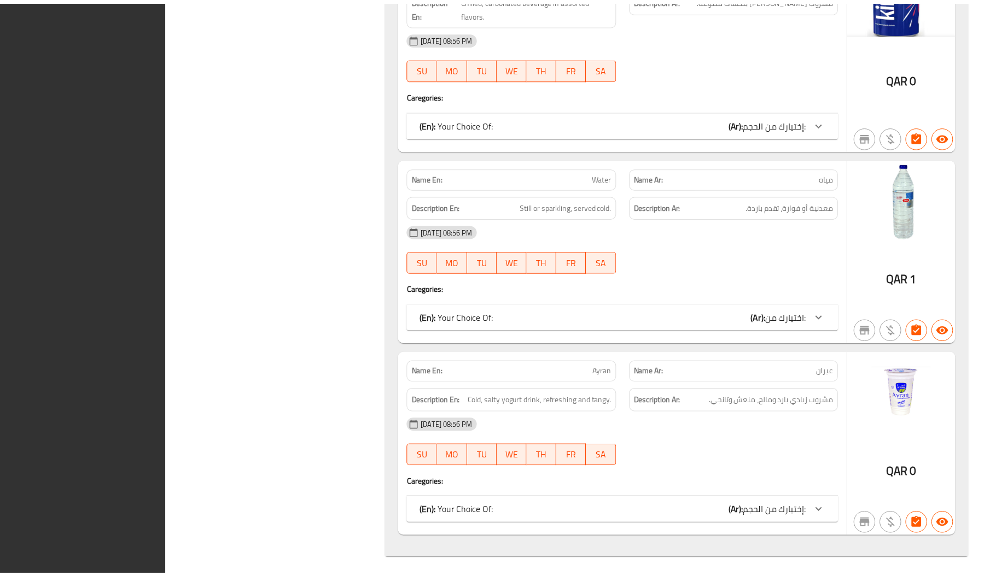
scroll to position [14948, 0]
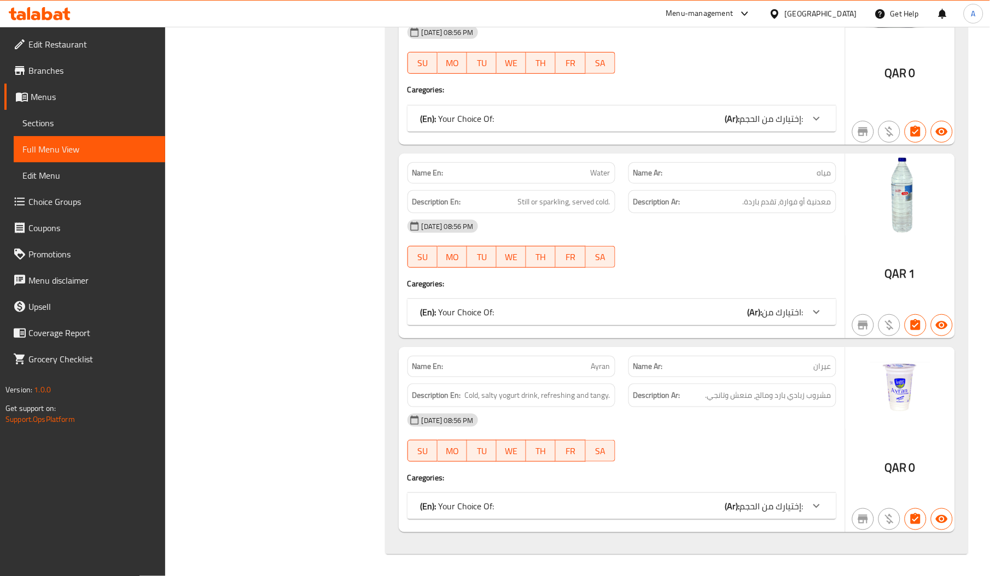
click at [147, 154] on span "Full Menu View" at bounding box center [89, 149] width 134 height 13
click at [149, 124] on span "Sections" at bounding box center [89, 122] width 134 height 13
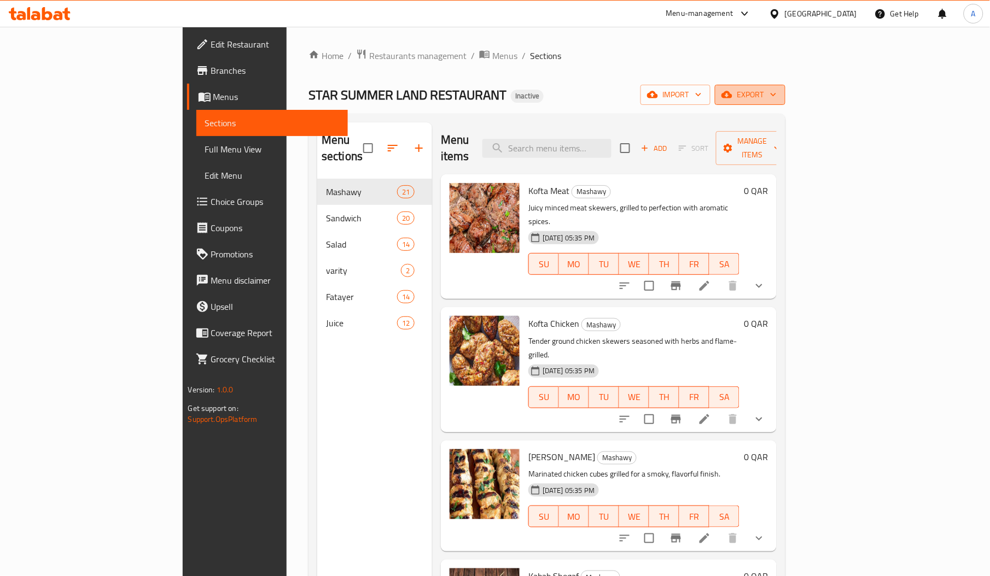
click at [785, 86] on button "export" at bounding box center [750, 95] width 71 height 20
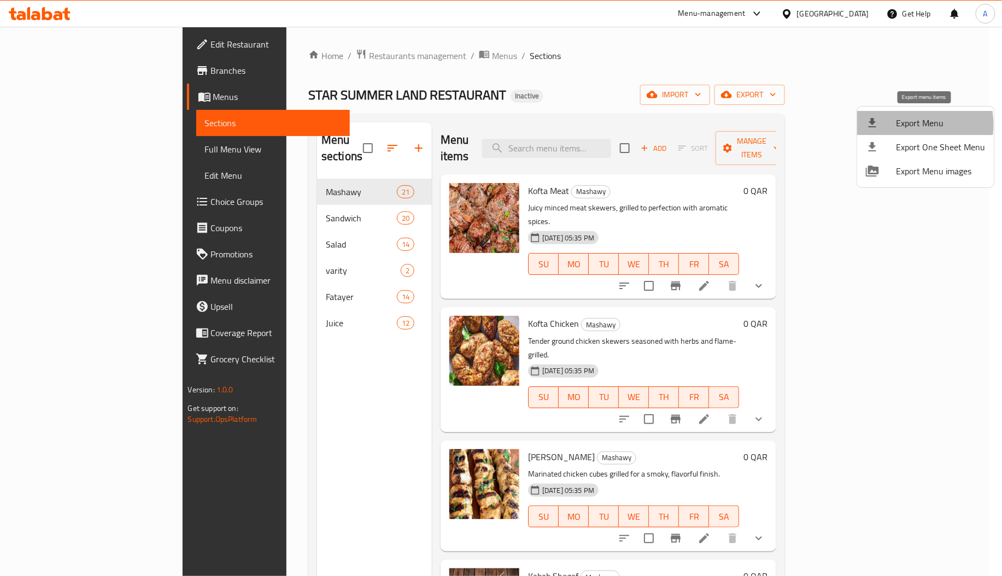
click at [904, 125] on span "Export Menu" at bounding box center [941, 122] width 89 height 13
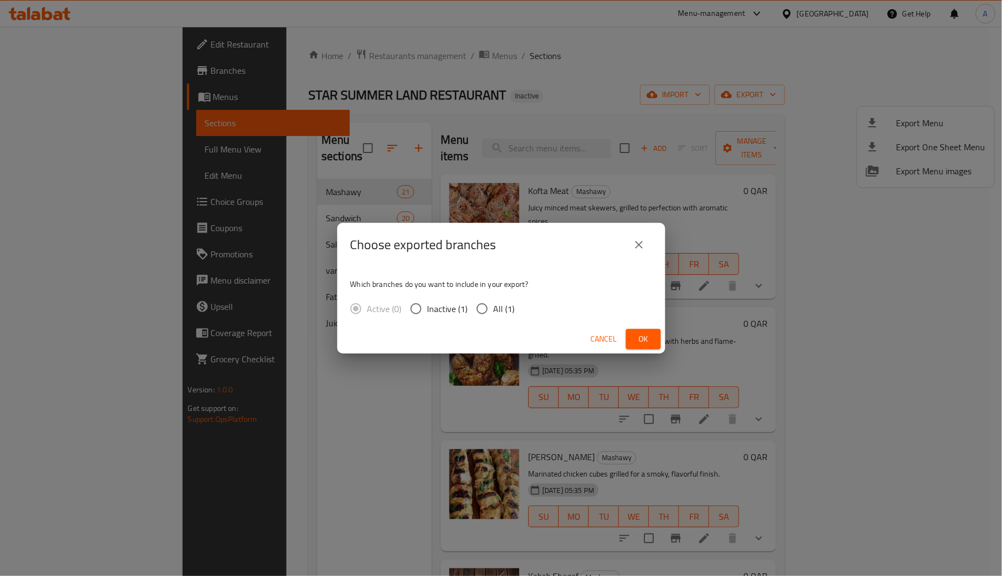
click at [496, 317] on label "All (1)" at bounding box center [493, 308] width 44 height 23
click at [494, 317] on input "All (1)" at bounding box center [482, 308] width 23 height 23
radio input "true"
click at [652, 337] on span "Ok" at bounding box center [643, 339] width 17 height 14
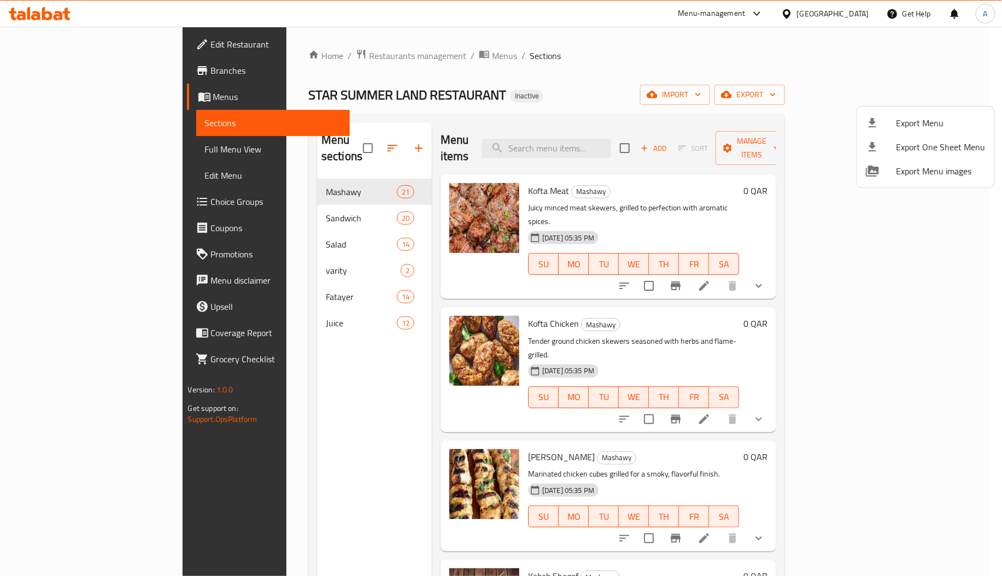
click at [65, 52] on div at bounding box center [501, 288] width 1002 height 576
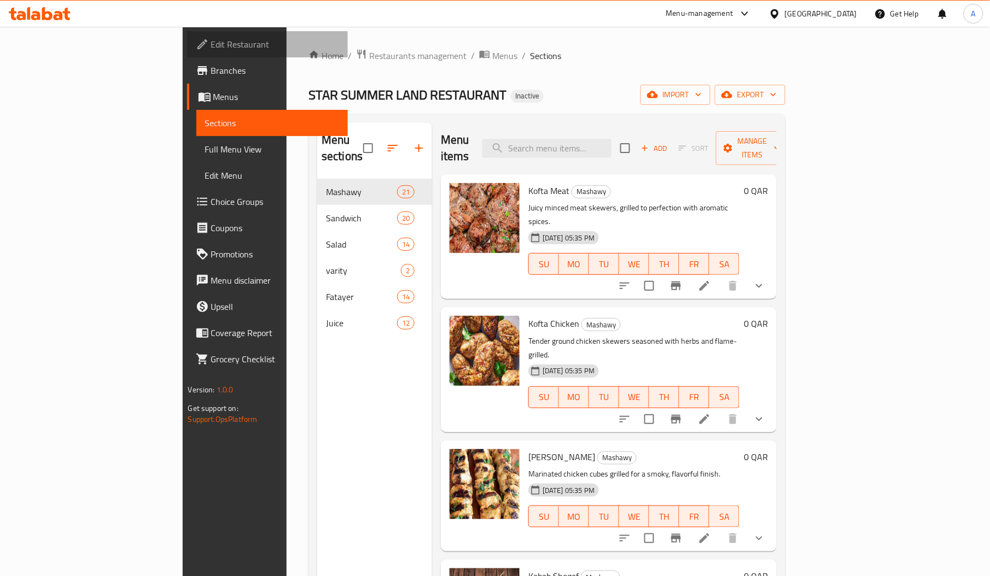
click at [187, 52] on link "Edit Restaurant" at bounding box center [267, 44] width 161 height 26
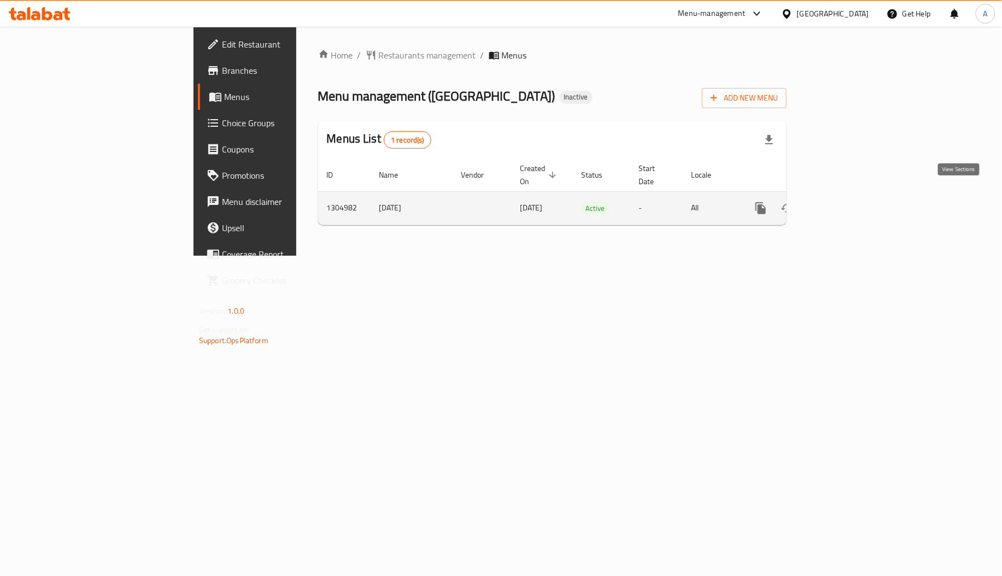
click at [846, 202] on icon "enhanced table" at bounding box center [839, 208] width 13 height 13
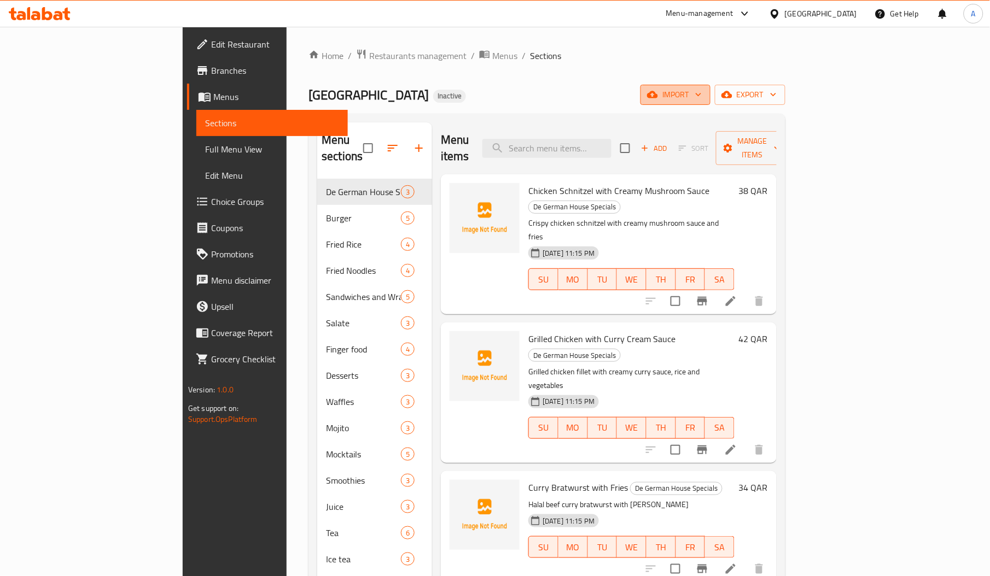
click at [702, 94] on span "import" at bounding box center [675, 95] width 52 height 14
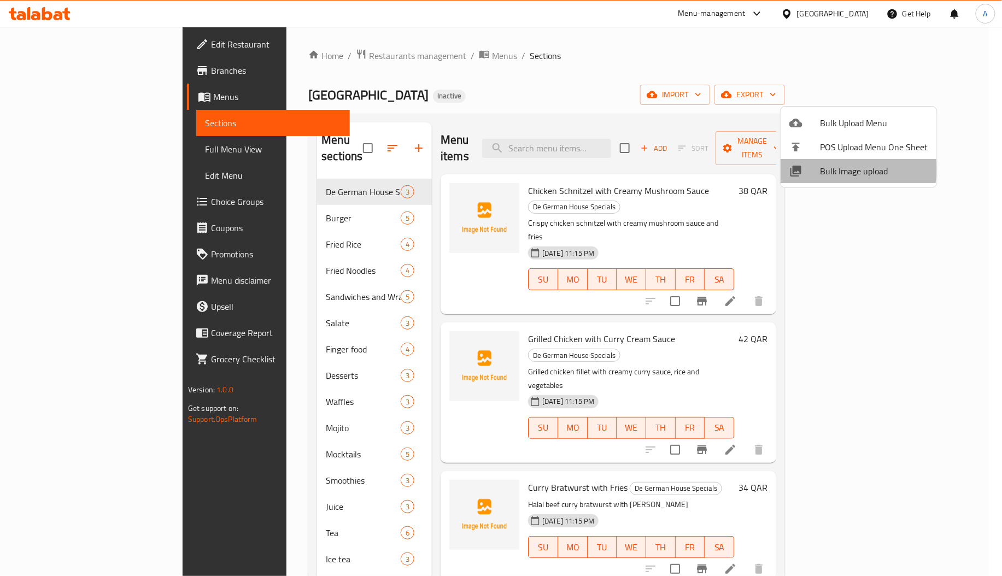
click at [839, 169] on span "Bulk Image upload" at bounding box center [874, 171] width 108 height 13
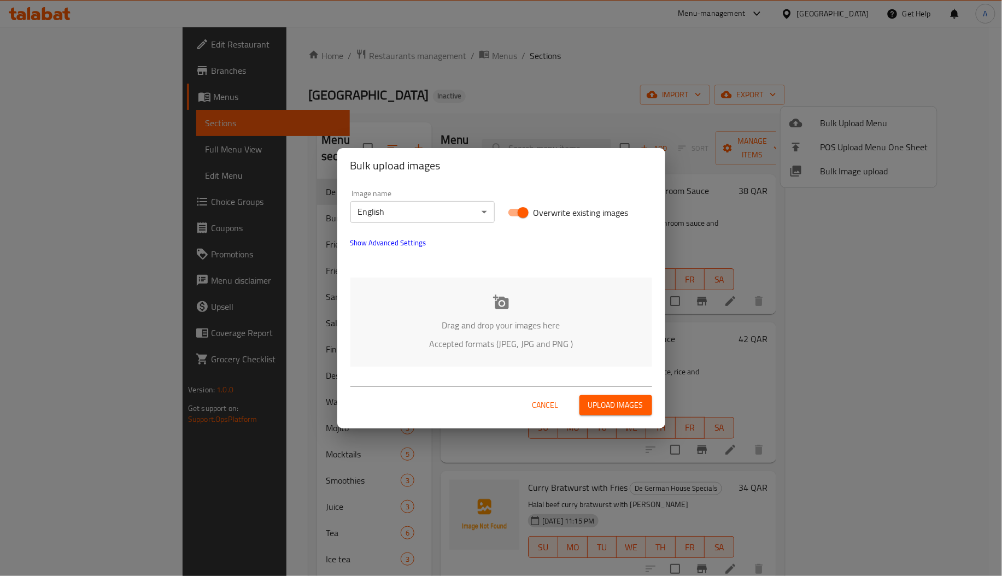
click at [511, 337] on p "Accepted formats (JPEG, JPG and PNG )" at bounding box center [501, 343] width 269 height 13
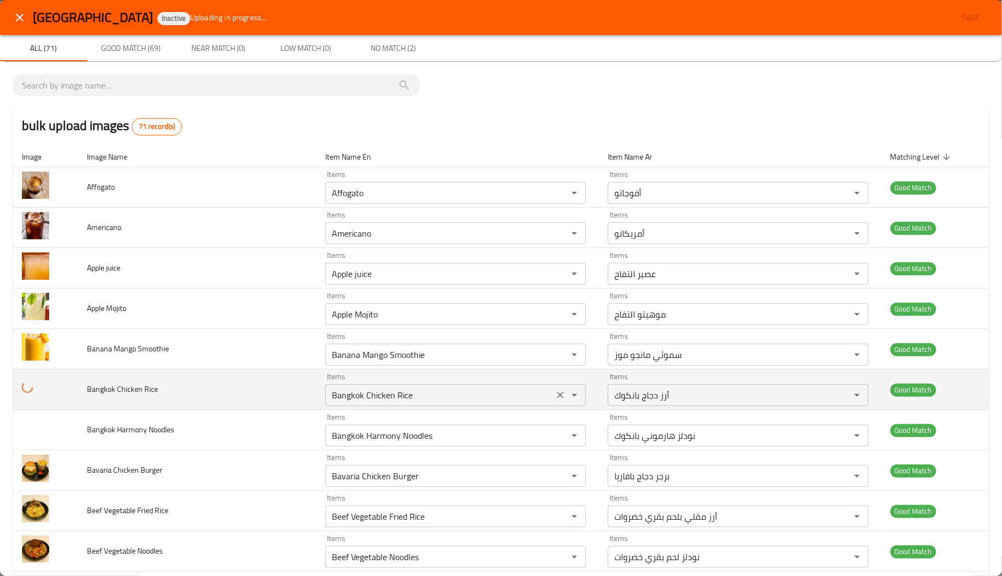
click at [482, 379] on div "Items Bangkok Chicken Rice Items" at bounding box center [455, 389] width 261 height 33
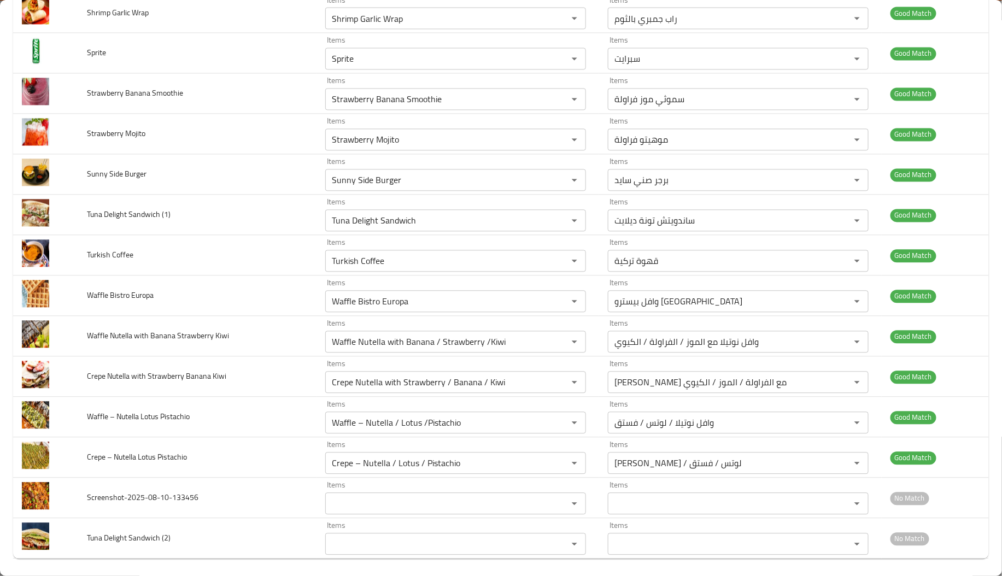
scroll to position [2493, 0]
